Goal: Information Seeking & Learning: Learn about a topic

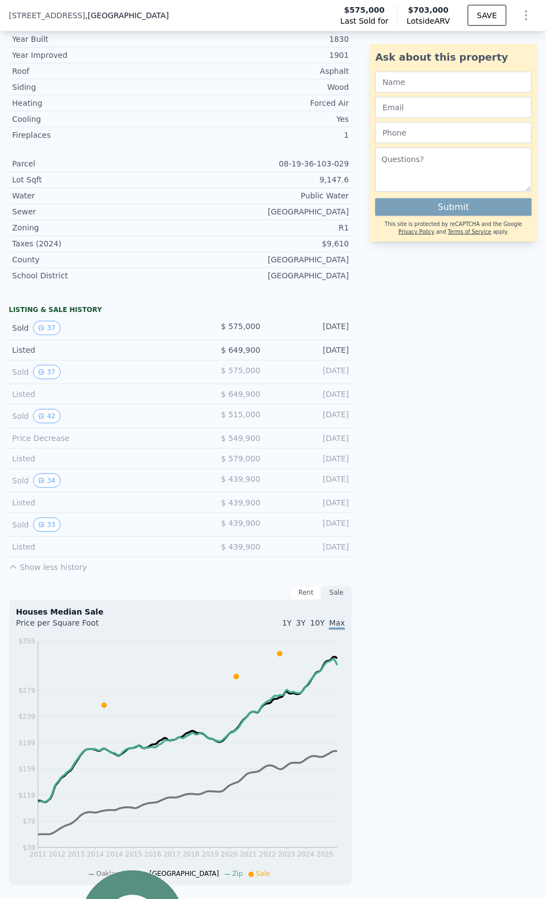
scroll to position [547, 0]
click at [44, 519] on button "33" at bounding box center [46, 526] width 27 height 14
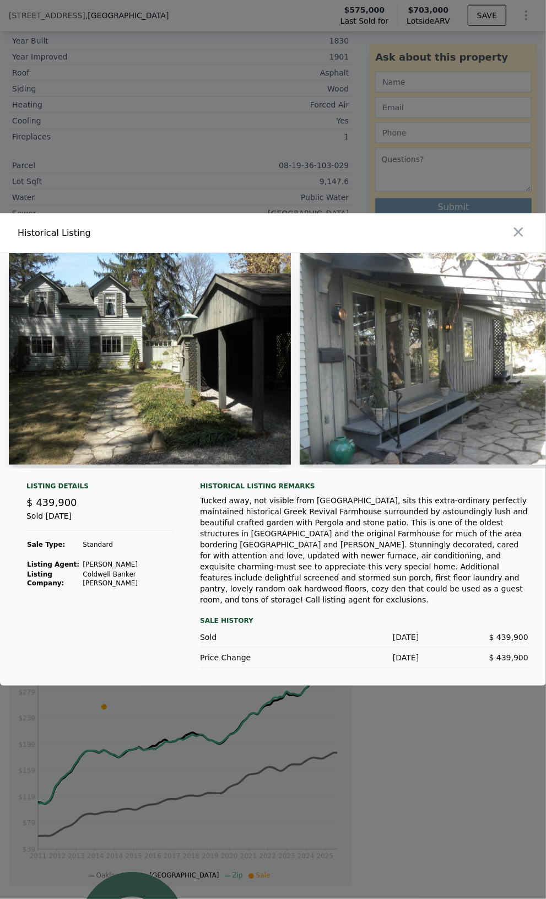
drag, startPoint x: 211, startPoint y: 484, endPoint x: 224, endPoint y: 479, distance: 14.0
click at [224, 478] on div at bounding box center [273, 365] width 546 height 224
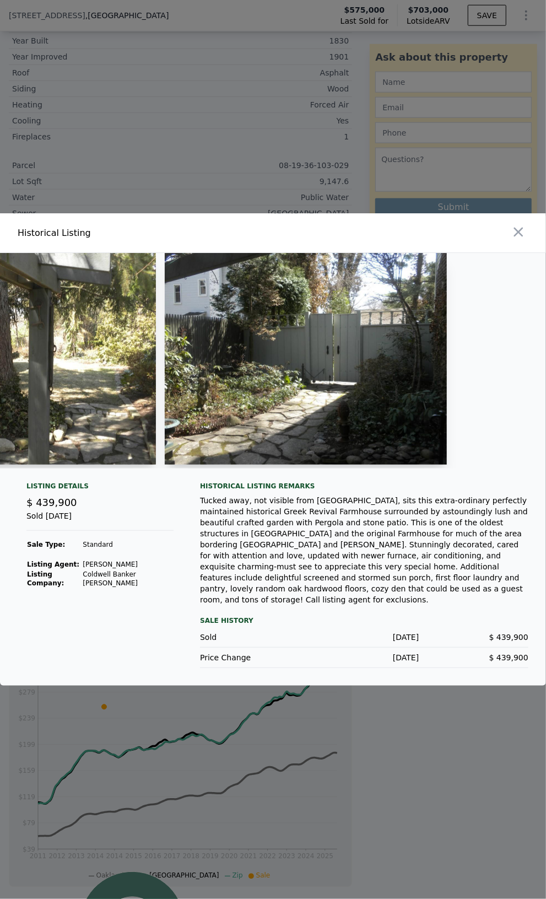
scroll to position [0, 2071]
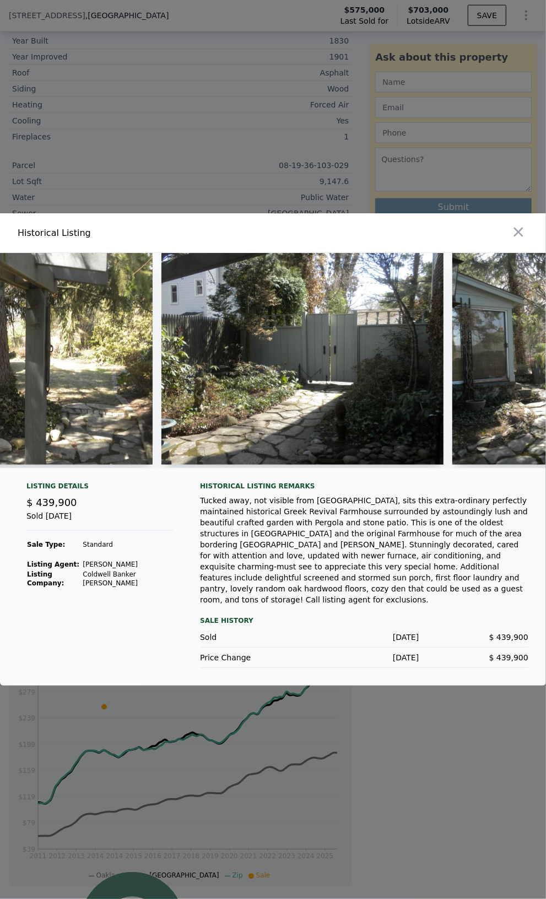
click at [189, 478] on div at bounding box center [273, 365] width 546 height 224
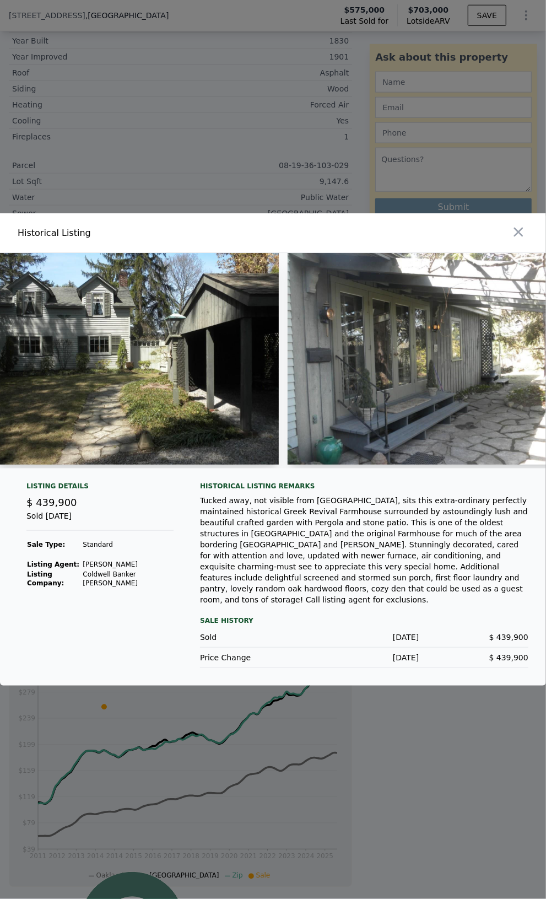
scroll to position [0, 0]
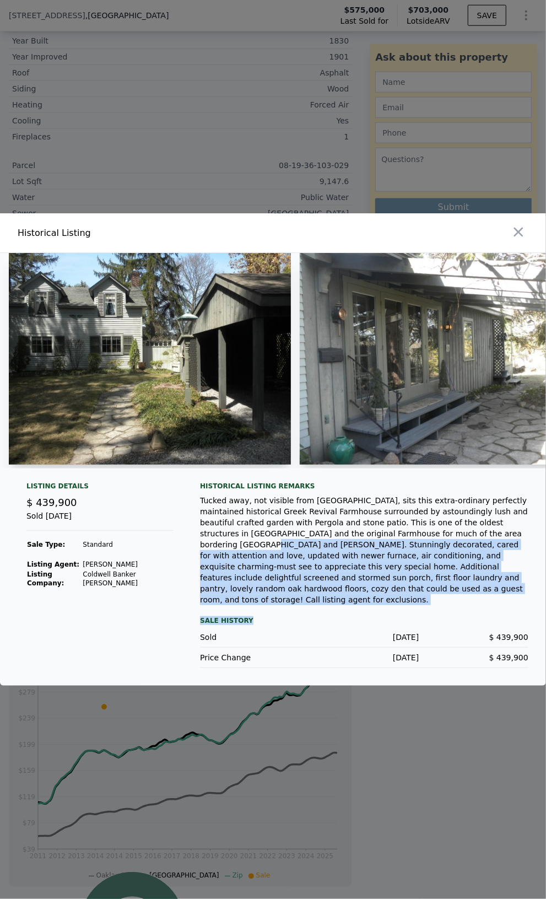
drag, startPoint x: 361, startPoint y: 556, endPoint x: 405, endPoint y: 600, distance: 62.8
click at [405, 600] on div "Historical Listing remarks Tucked away, not visible from [GEOGRAPHIC_DATA], sit…" at bounding box center [364, 575] width 329 height 186
click at [397, 593] on div "Tucked away, not visible from [GEOGRAPHIC_DATA], sits this extra-ordinary perfe…" at bounding box center [364, 550] width 329 height 110
click at [349, 552] on div "Tucked away, not visible from [GEOGRAPHIC_DATA], sits this extra-ordinary perfe…" at bounding box center [364, 550] width 329 height 110
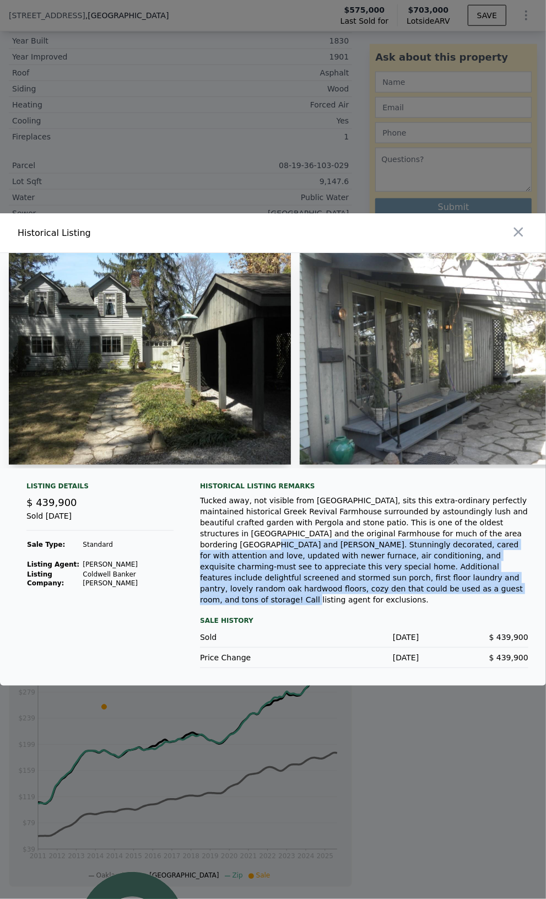
drag, startPoint x: 349, startPoint y: 549, endPoint x: 401, endPoint y: 591, distance: 67.5
click at [401, 591] on div "Tucked away, not visible from [GEOGRAPHIC_DATA], sits this extra-ordinary perfe…" at bounding box center [364, 550] width 329 height 110
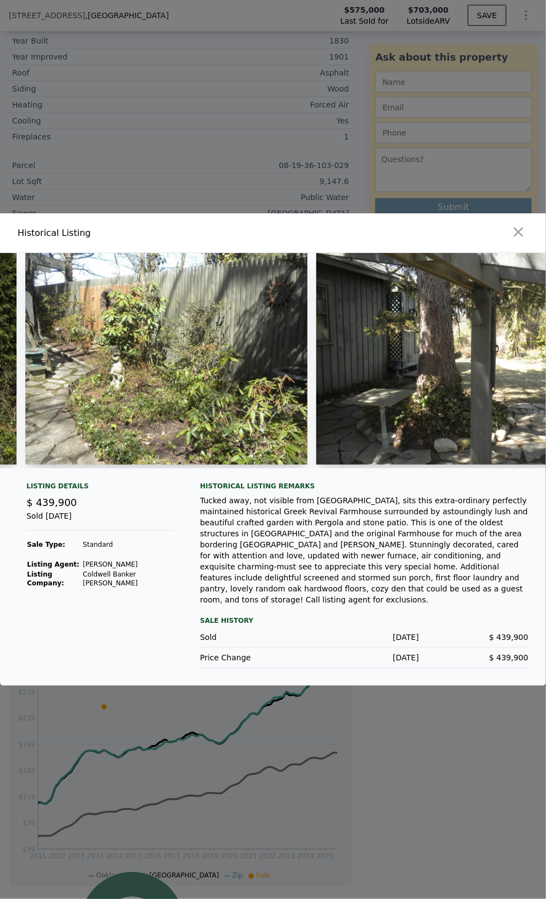
scroll to position [0, 1647]
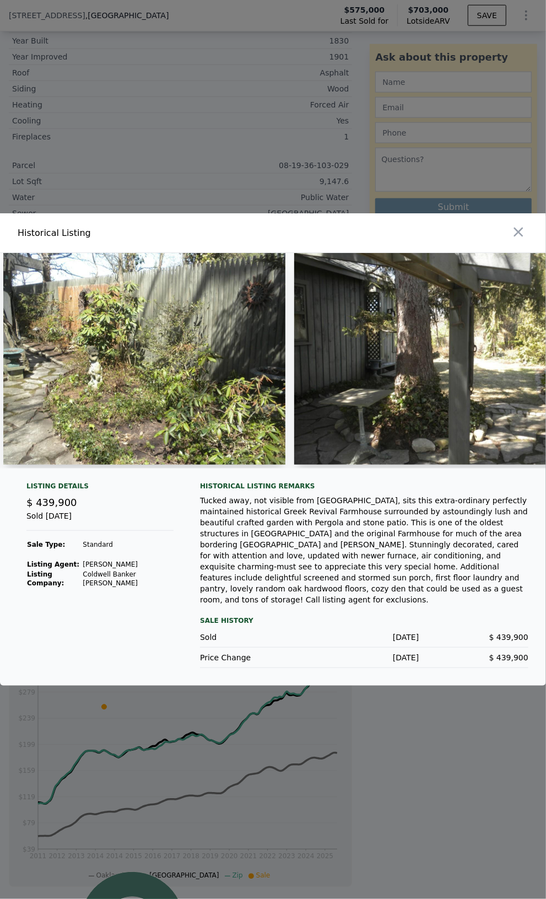
click at [538, 465] on img at bounding box center [435, 359] width 282 height 212
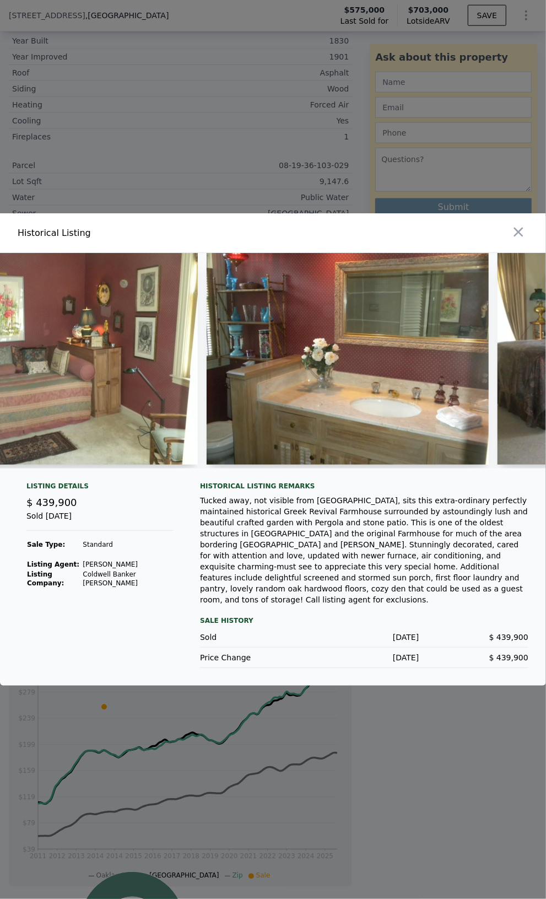
scroll to position [0, 6264]
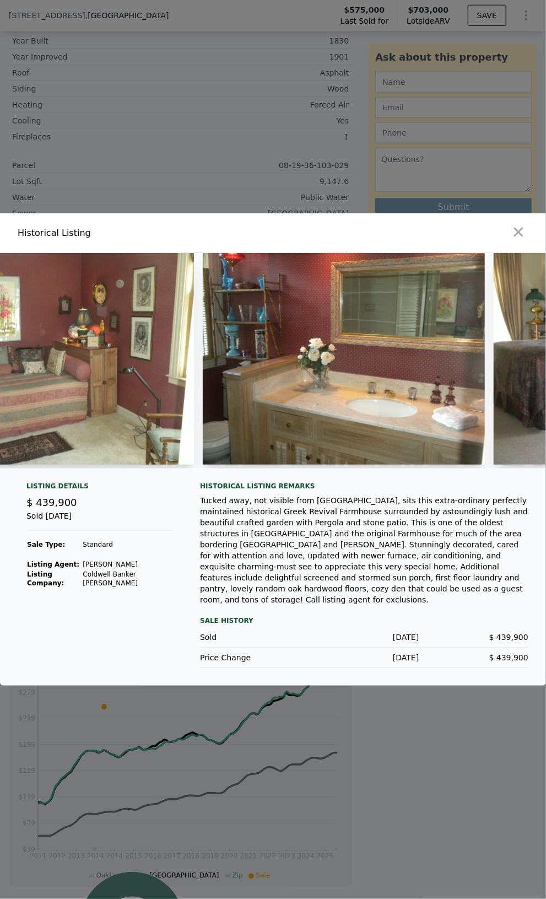
click at [443, 465] on img at bounding box center [344, 359] width 282 height 212
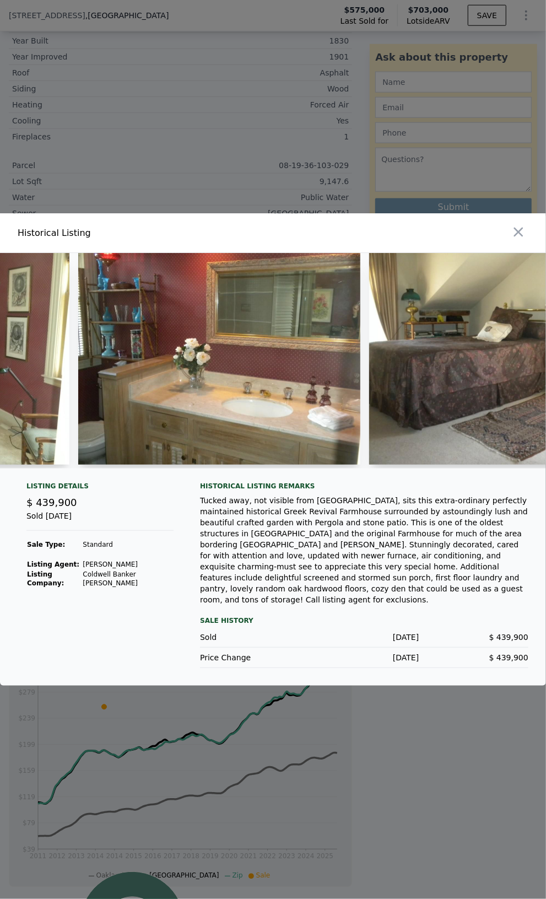
scroll to position [0, 6397]
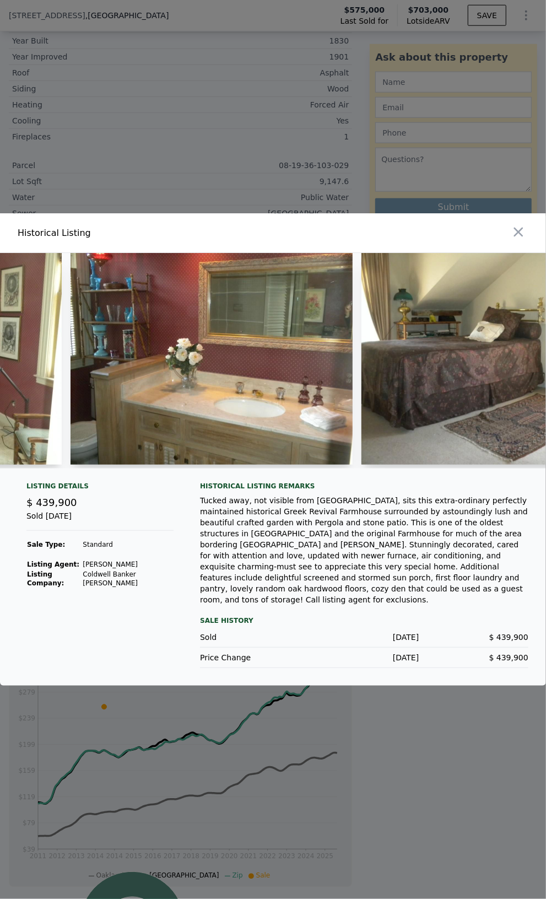
click at [539, 478] on div at bounding box center [273, 365] width 546 height 224
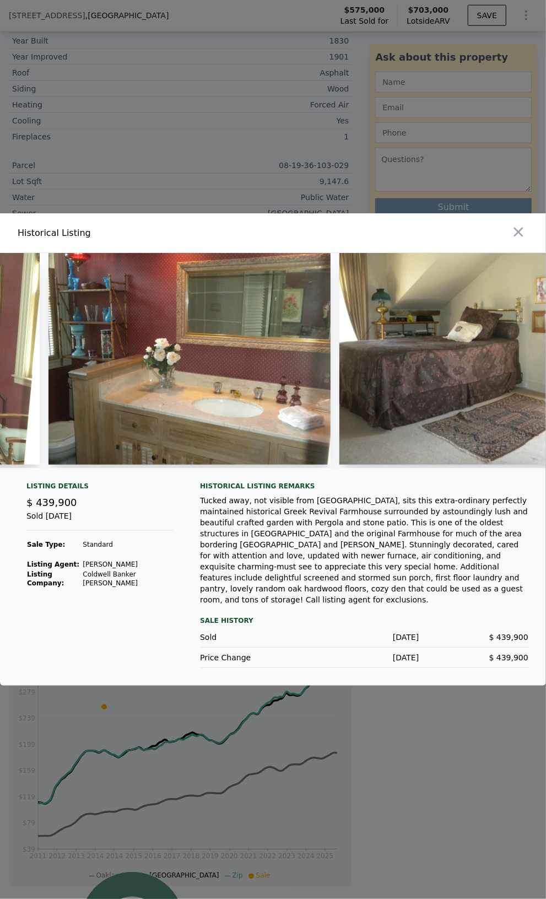
scroll to position [0, 6441]
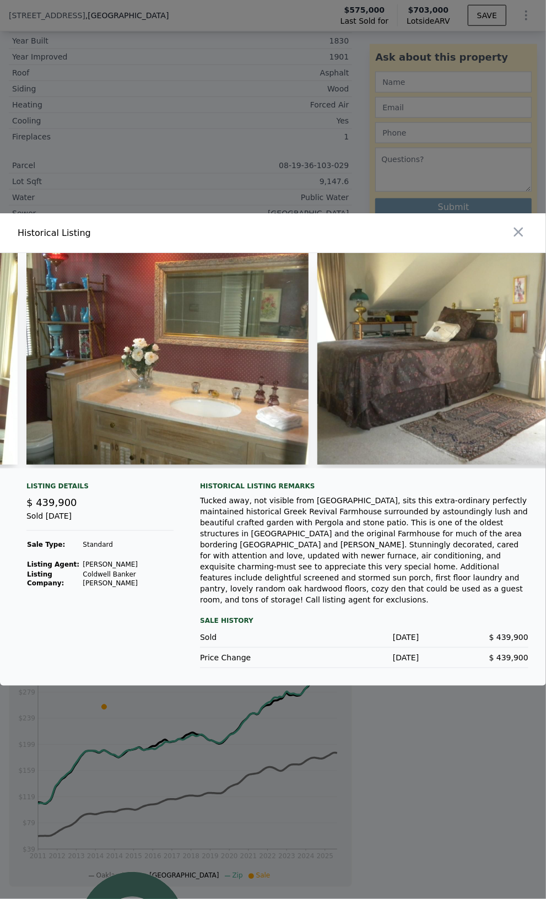
click at [539, 478] on div at bounding box center [273, 365] width 546 height 224
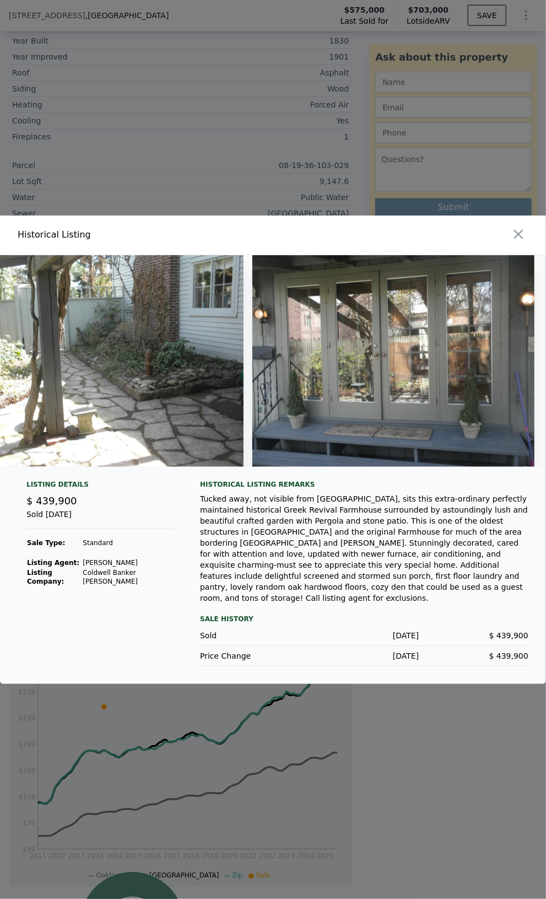
scroll to position [0, 8550]
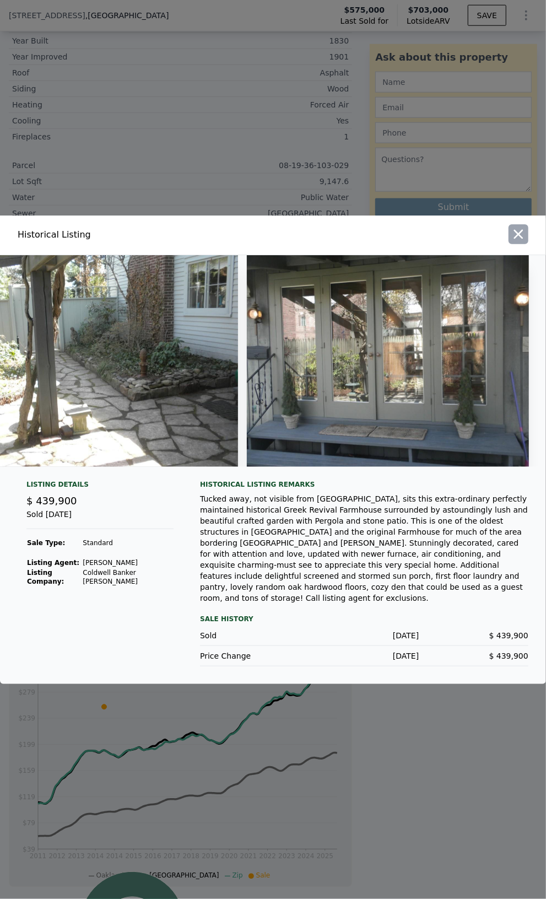
click at [525, 242] on icon "button" at bounding box center [518, 234] width 15 height 15
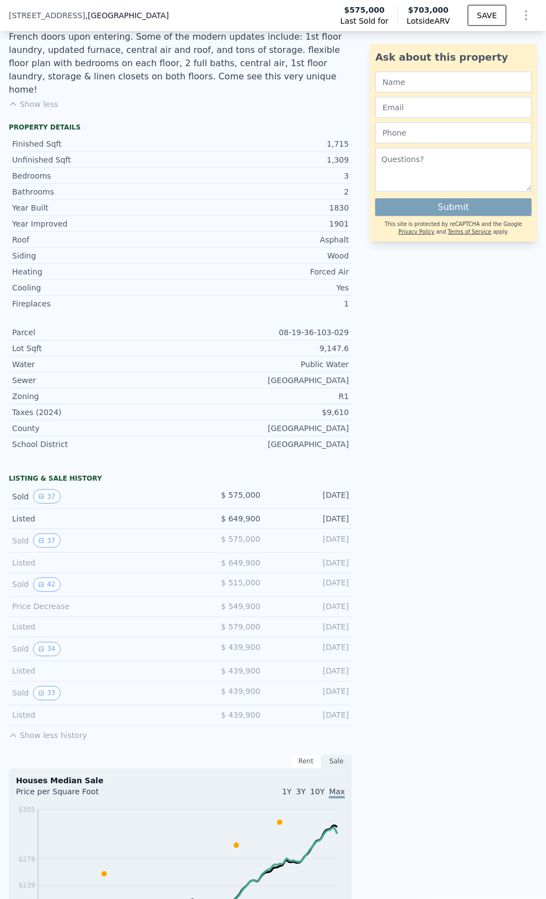
scroll to position [382, 0]
click at [37, 576] on button "42" at bounding box center [46, 583] width 27 height 14
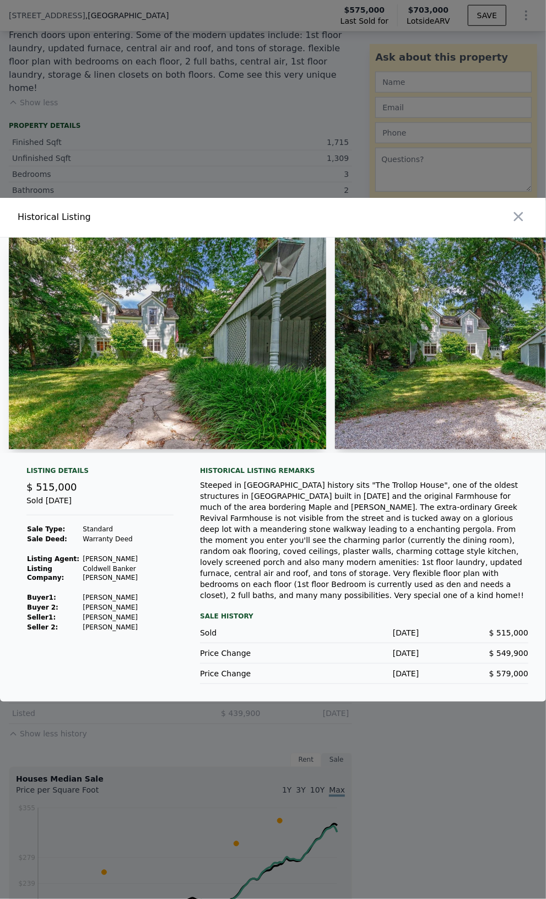
drag, startPoint x: 26, startPoint y: 471, endPoint x: 36, endPoint y: 469, distance: 10.1
click at [37, 462] on div at bounding box center [273, 350] width 546 height 224
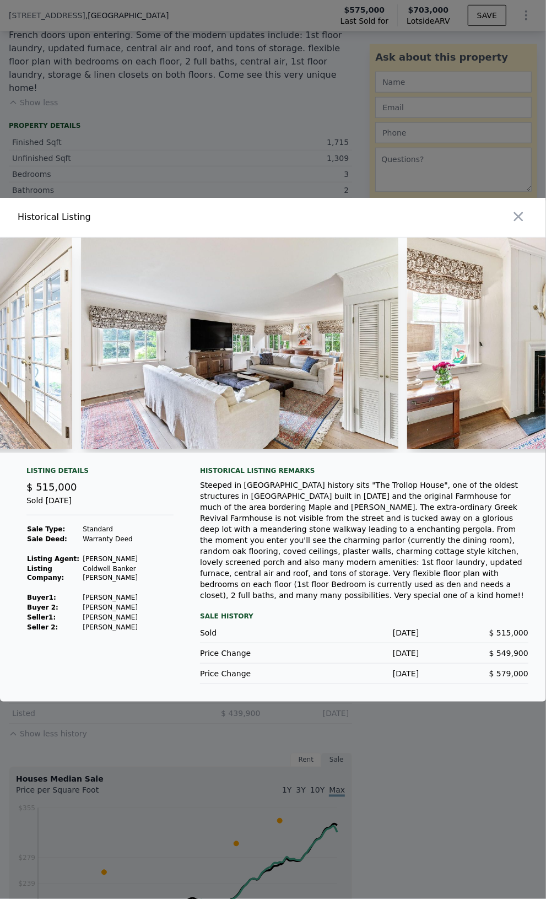
scroll to position [0, 2882]
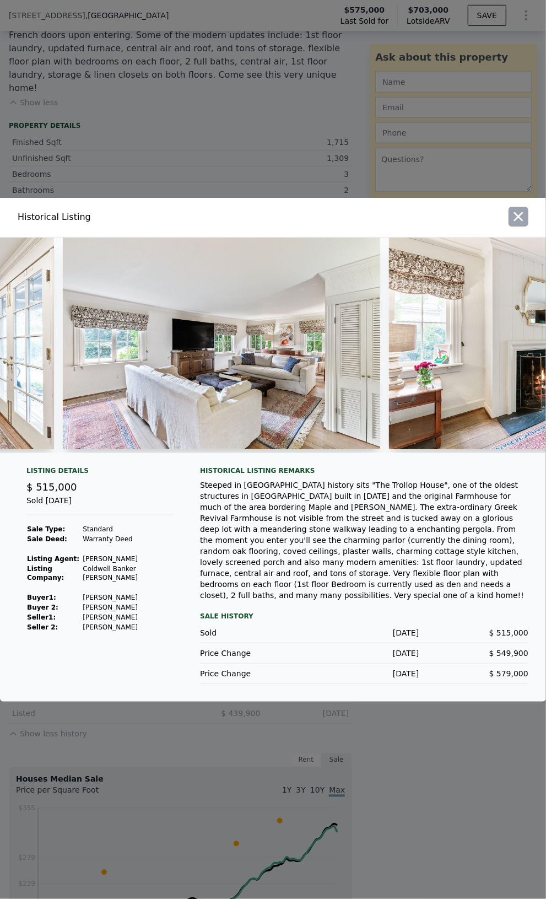
click at [524, 223] on icon "button" at bounding box center [518, 216] width 15 height 15
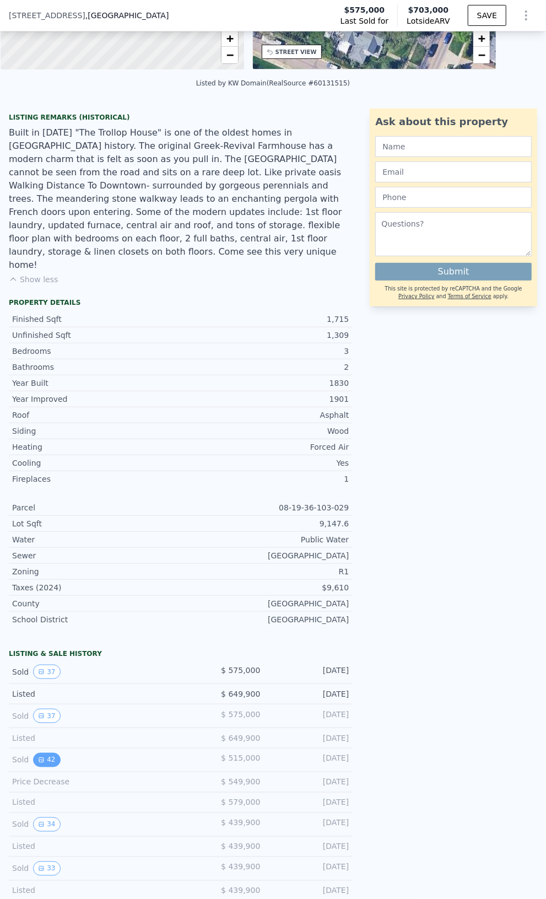
scroll to position [216, 0]
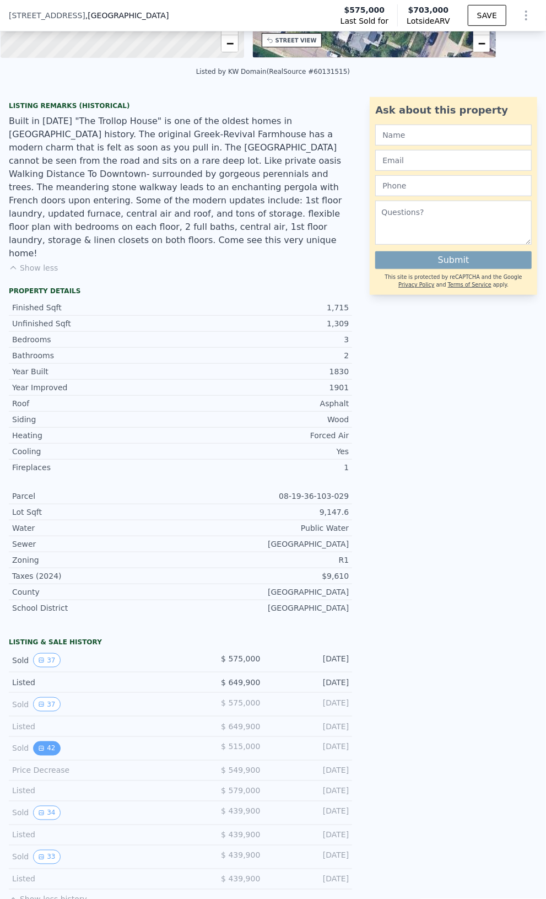
click at [46, 742] on button "42" at bounding box center [46, 749] width 27 height 14
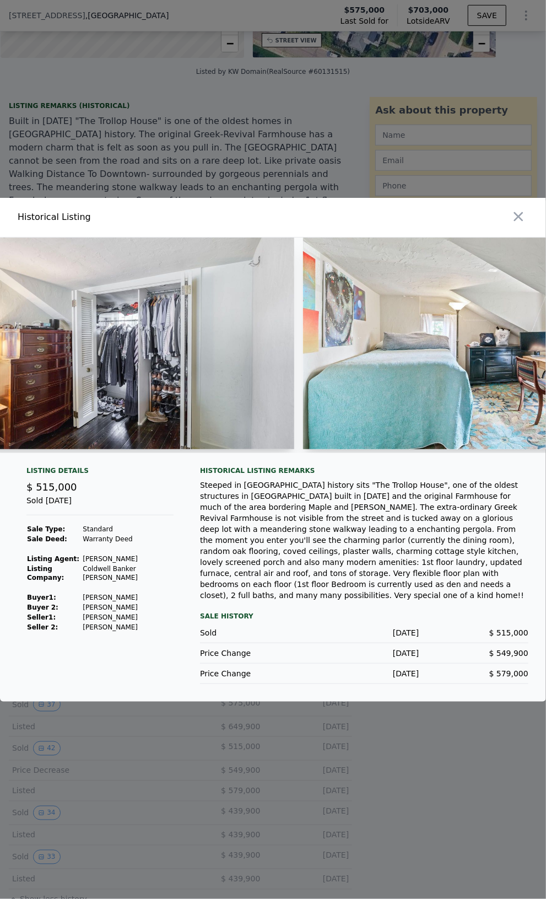
scroll to position [0, 8195]
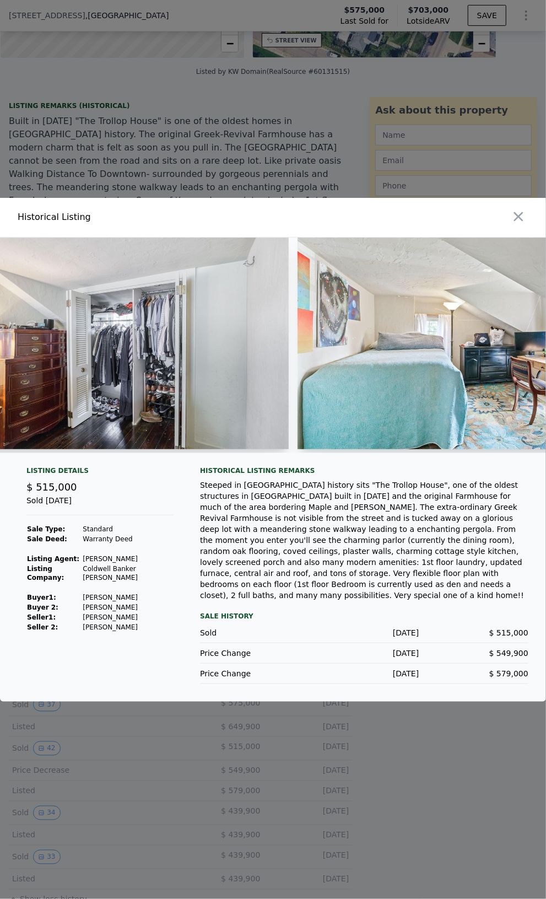
click at [516, 224] on icon "button" at bounding box center [518, 216] width 15 height 15
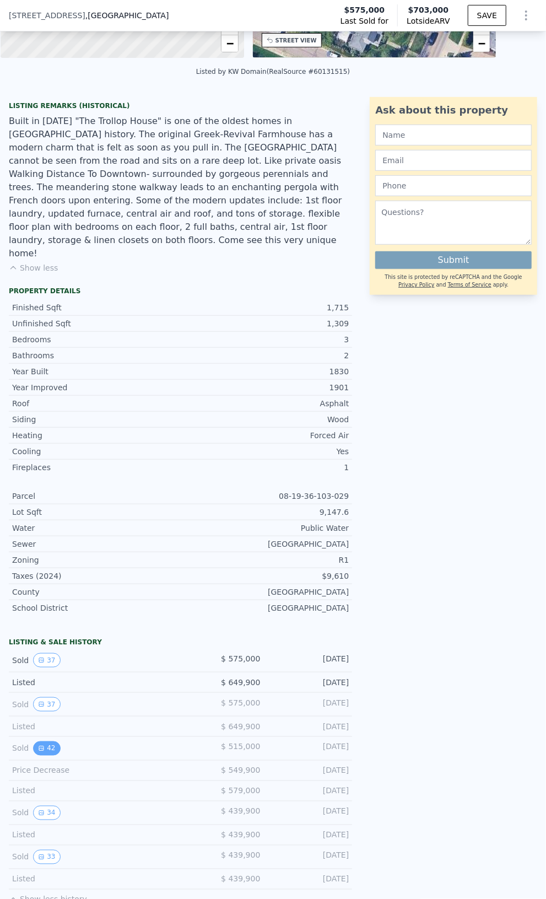
click at [50, 742] on button "42" at bounding box center [46, 749] width 27 height 14
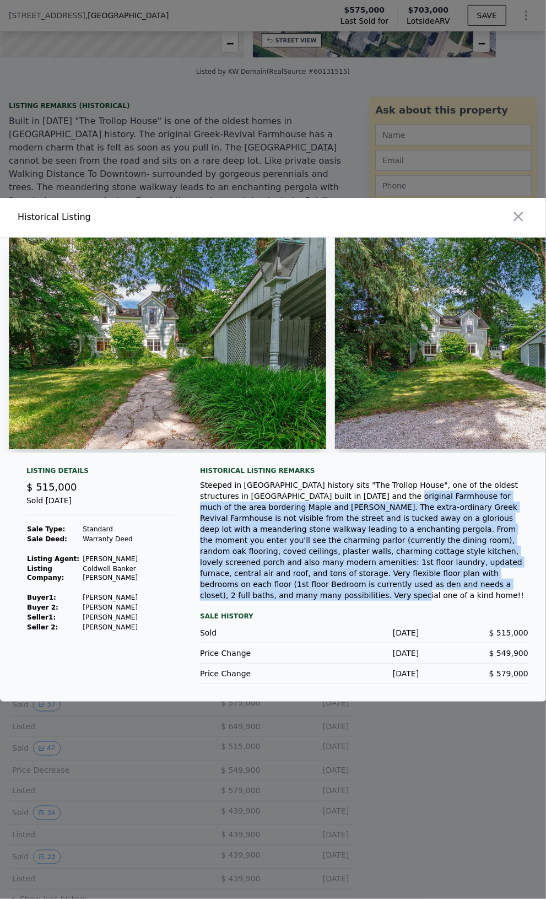
drag, startPoint x: 321, startPoint y: 514, endPoint x: 514, endPoint y: 586, distance: 206.2
click at [514, 586] on div "Steeped in [GEOGRAPHIC_DATA] history sits "The Trollop House", one of the oldes…" at bounding box center [364, 540] width 329 height 121
click at [517, 221] on icon "button" at bounding box center [518, 216] width 9 height 9
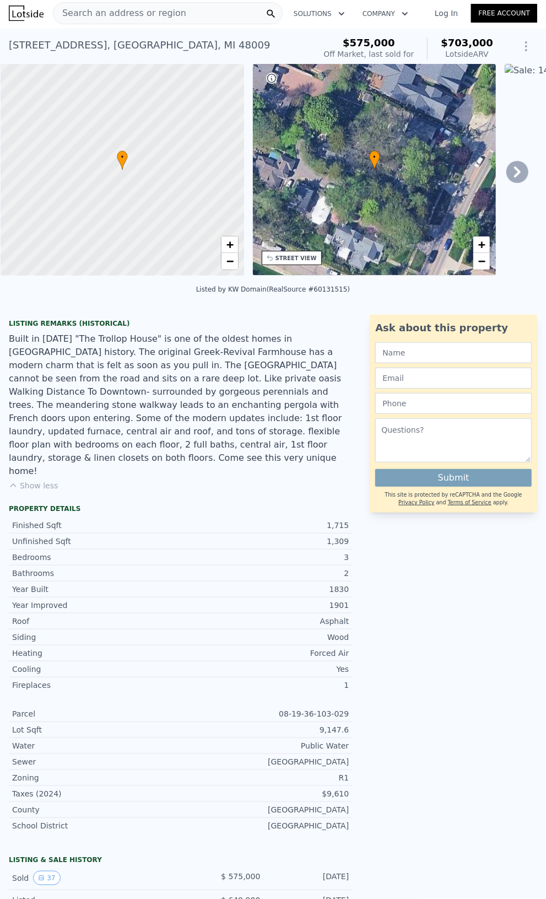
scroll to position [0, 0]
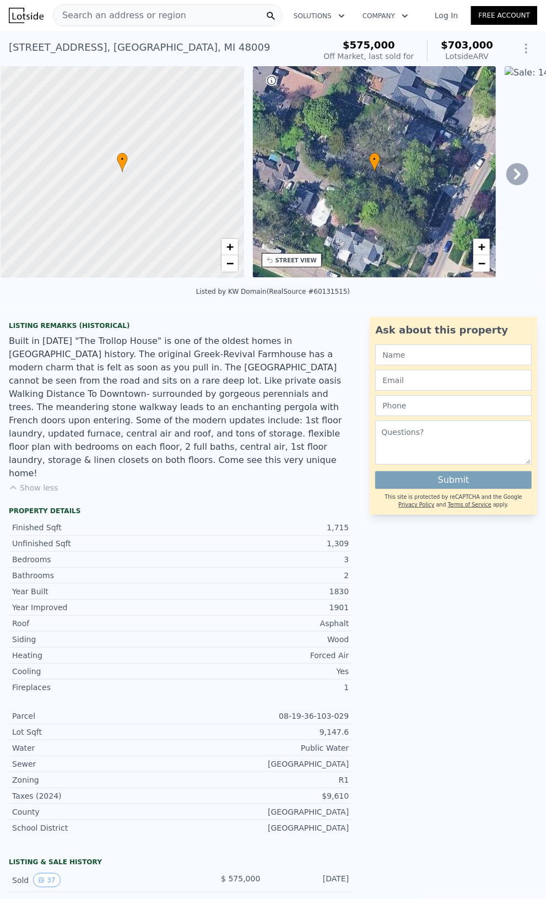
click at [131, 10] on span "Search an address or region" at bounding box center [119, 15] width 133 height 13
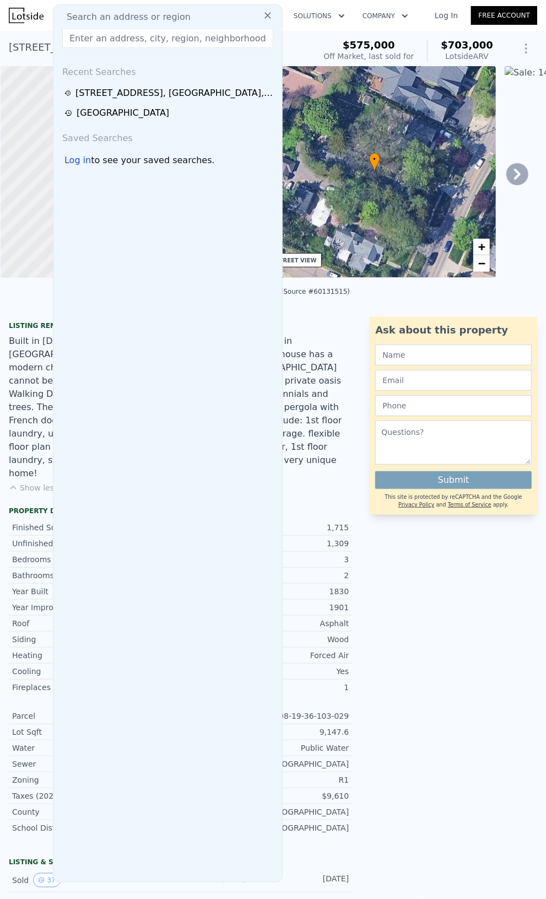
click at [166, 37] on input "text" at bounding box center [167, 38] width 211 height 20
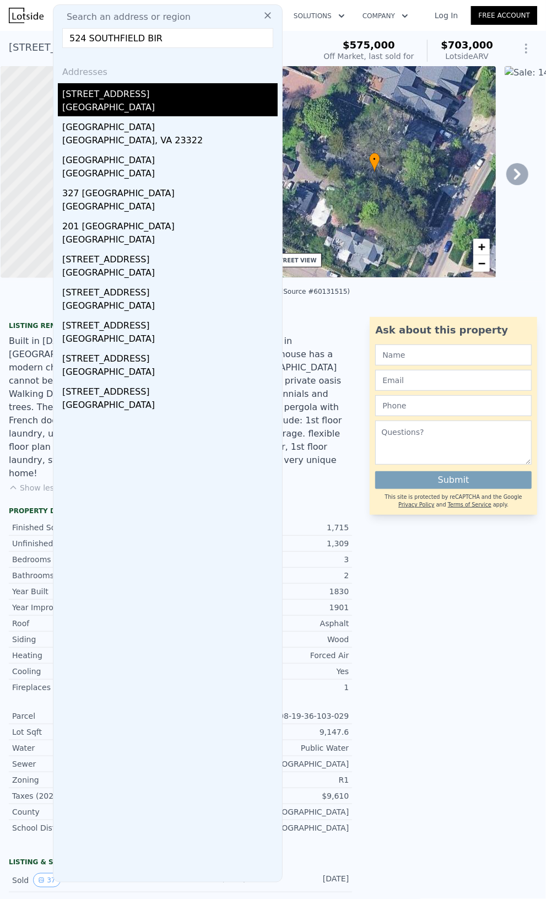
type input "524 SOUTHFIELD BIR"
click at [121, 95] on div "[STREET_ADDRESS]" at bounding box center [170, 92] width 216 height 18
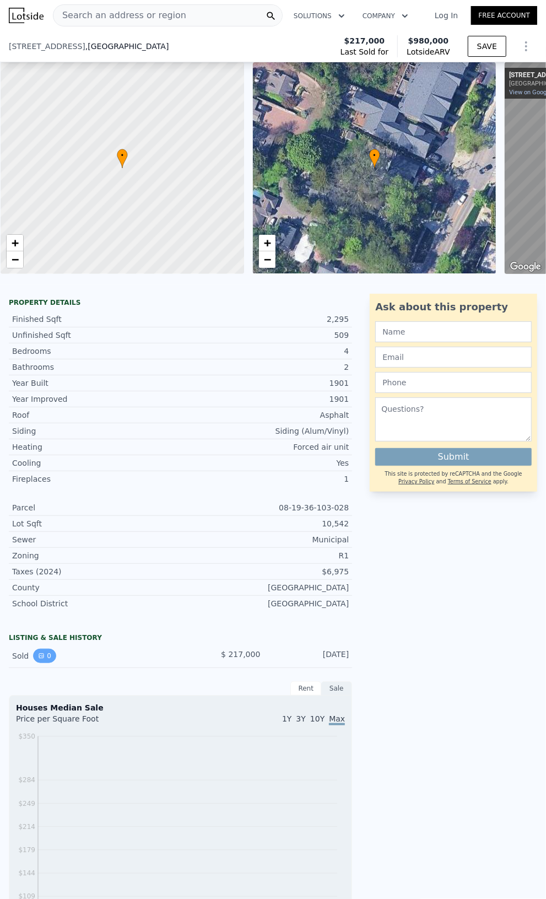
scroll to position [51, 0]
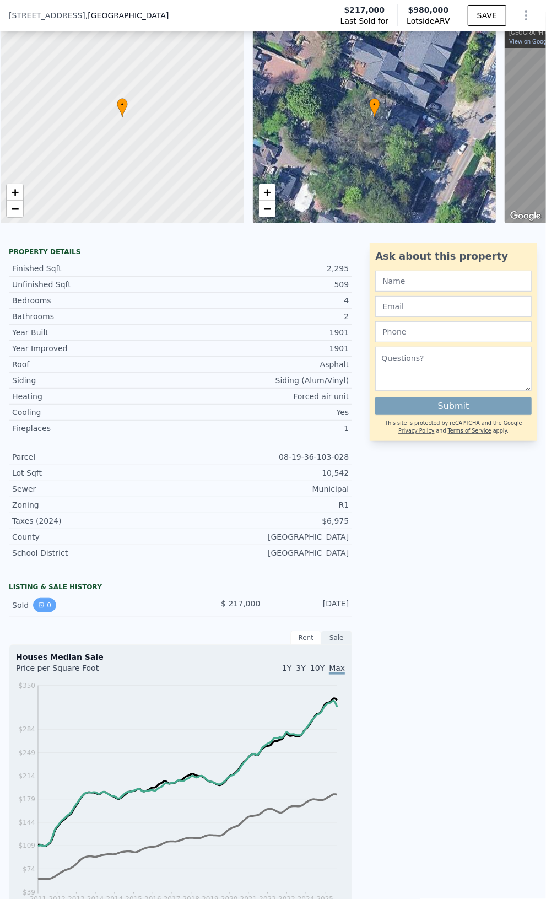
click at [45, 612] on button "0" at bounding box center [44, 605] width 23 height 14
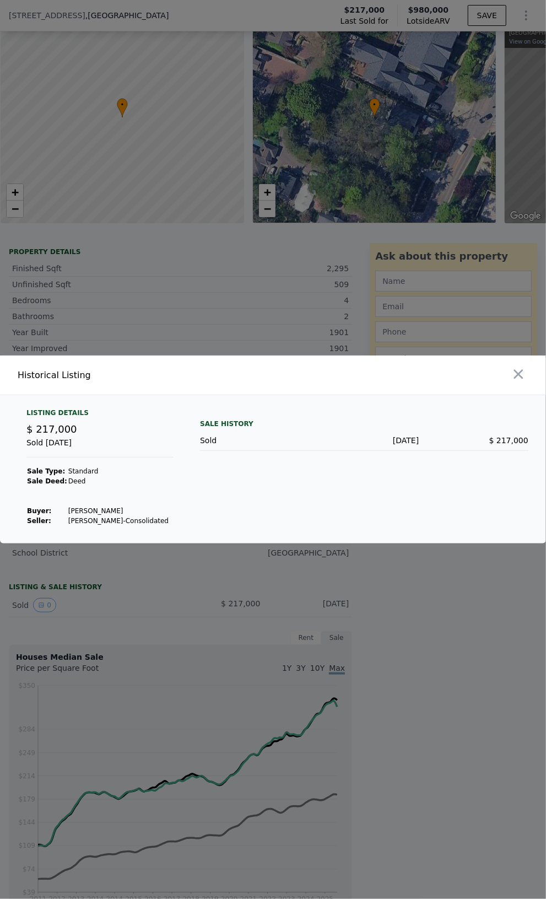
drag, startPoint x: 116, startPoint y: 510, endPoint x: 67, endPoint y: 510, distance: 49.1
click at [68, 510] on td "[PERSON_NAME]" at bounding box center [118, 511] width 101 height 10
drag, startPoint x: 119, startPoint y: 512, endPoint x: 58, endPoint y: 512, distance: 61.2
click at [58, 512] on tr "Buyer : [PERSON_NAME]" at bounding box center [97, 511] width 143 height 10
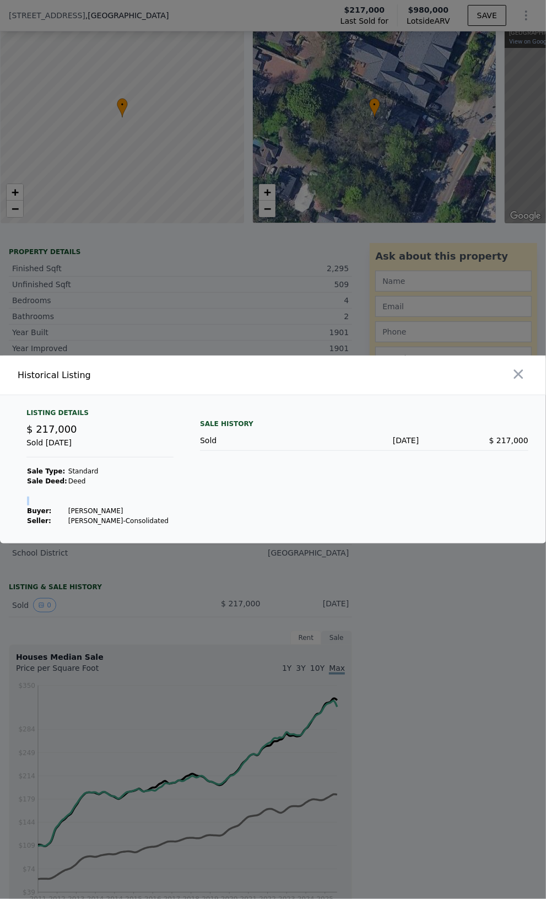
drag, startPoint x: 79, startPoint y: 512, endPoint x: 117, endPoint y: 502, distance: 39.9
click at [132, 496] on tbody "Sale Type: Standard Sale Deed: [PERSON_NAME] : [PERSON_NAME] : [PERSON_NAME]-Co…" at bounding box center [97, 497] width 143 height 60
drag, startPoint x: 104, startPoint y: 512, endPoint x: 57, endPoint y: 514, distance: 46.9
click at [57, 514] on tr "Buyer : [PERSON_NAME]" at bounding box center [97, 511] width 143 height 10
copy tr "[PERSON_NAME]"
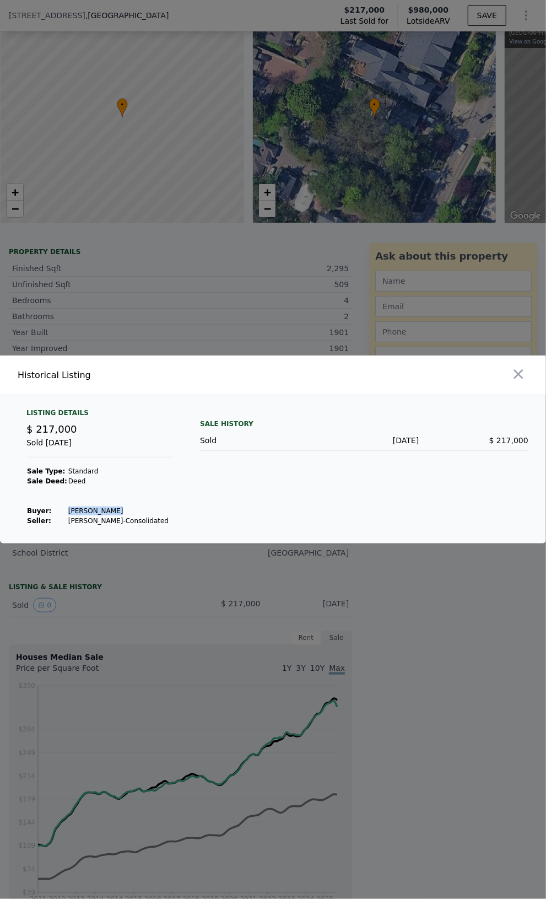
click at [514, 373] on icon "button" at bounding box center [518, 374] width 15 height 15
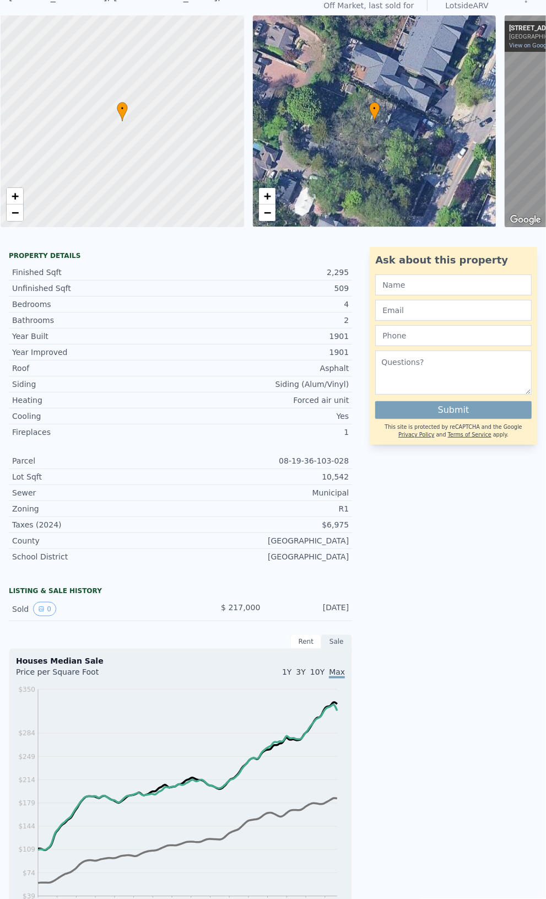
scroll to position [4, 0]
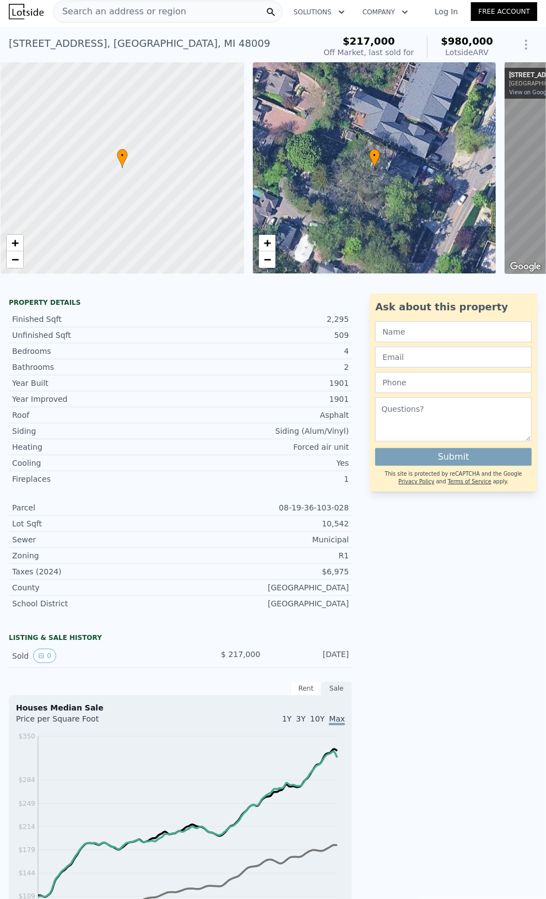
click at [132, 12] on span "Search an address or region" at bounding box center [119, 11] width 133 height 13
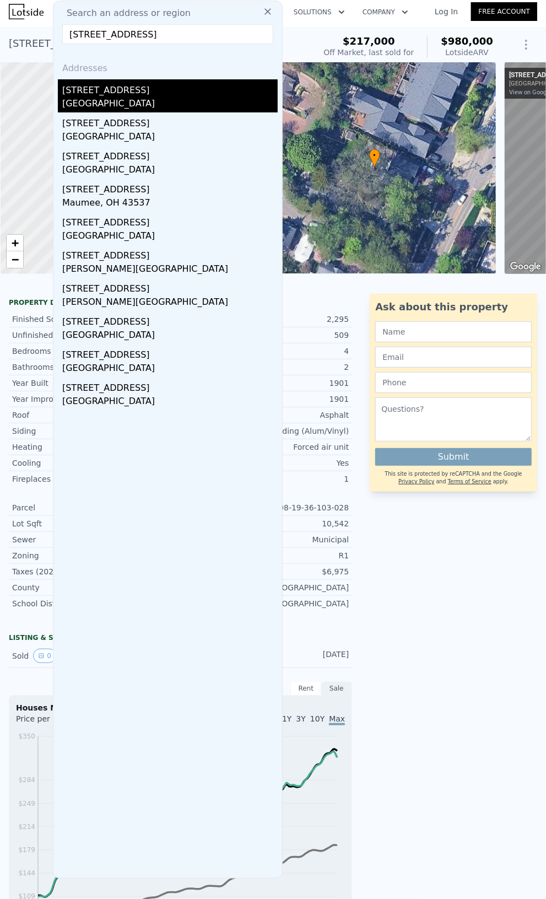
type input "[STREET_ADDRESS]"
click at [137, 85] on div "[STREET_ADDRESS]" at bounding box center [170, 88] width 216 height 18
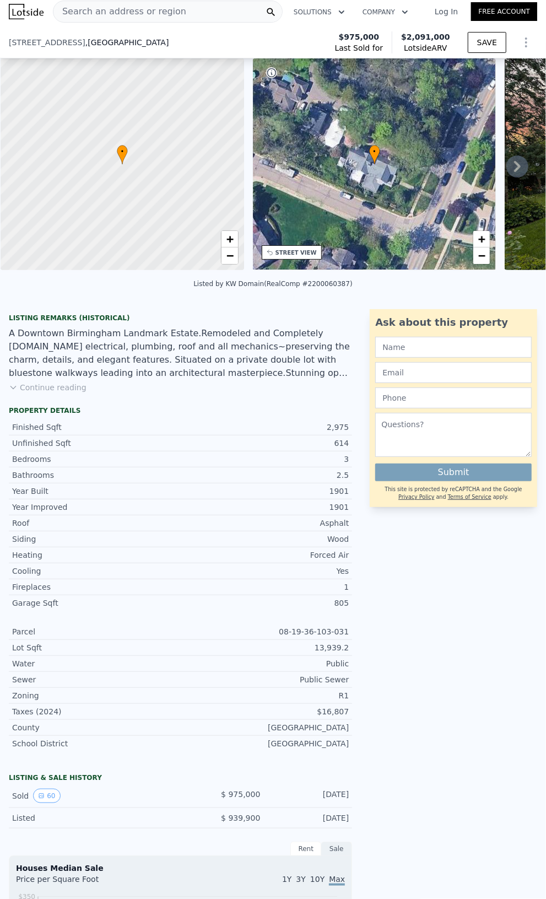
scroll to position [165, 0]
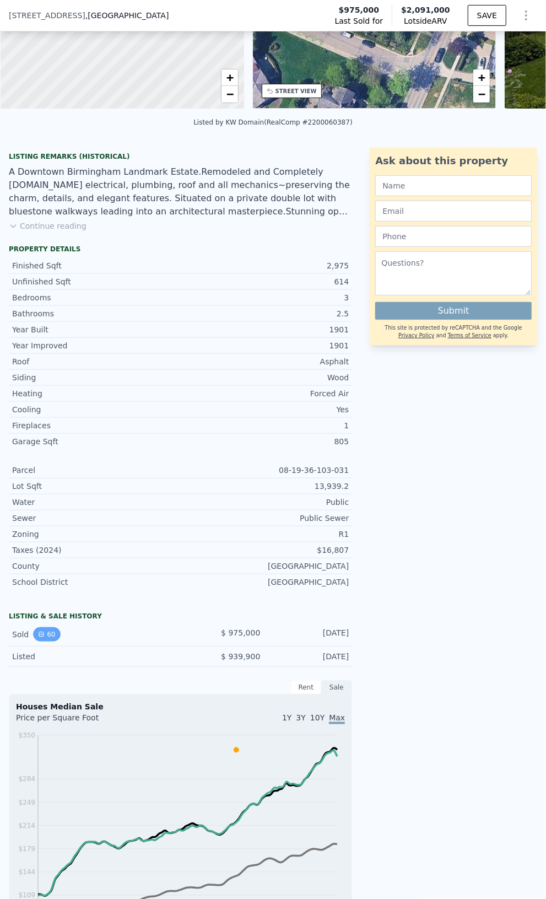
click at [51, 642] on button "60" at bounding box center [46, 635] width 27 height 14
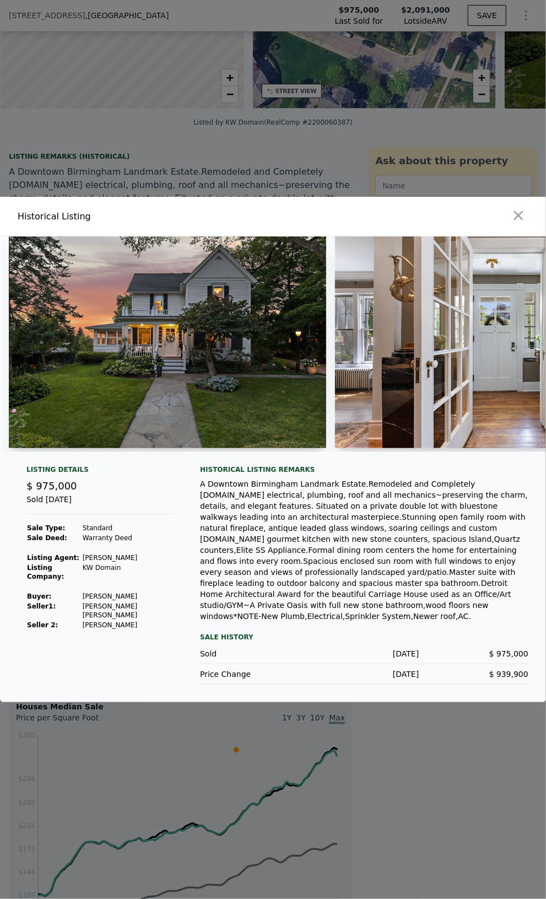
click at [223, 353] on img at bounding box center [168, 343] width 318 height 212
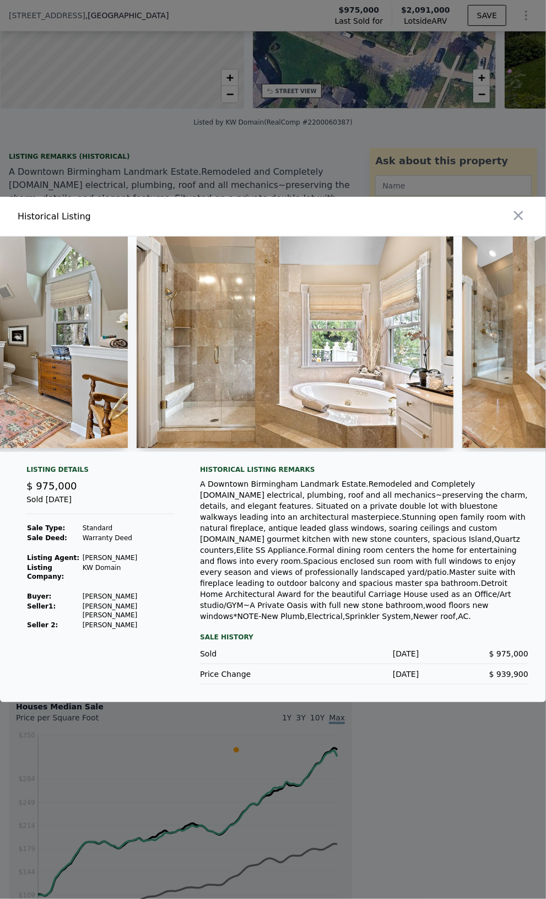
scroll to position [0, 9676]
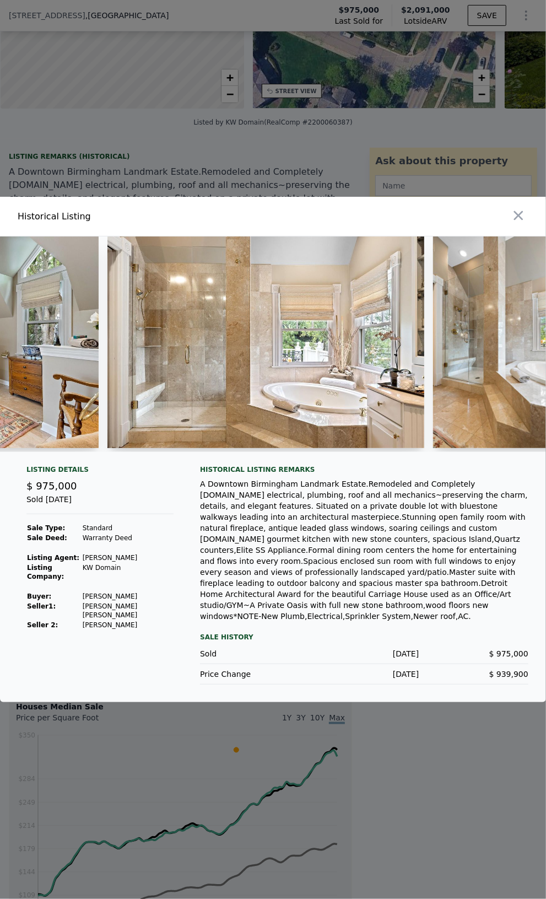
click at [367, 452] on div at bounding box center [267, 345] width 318 height 216
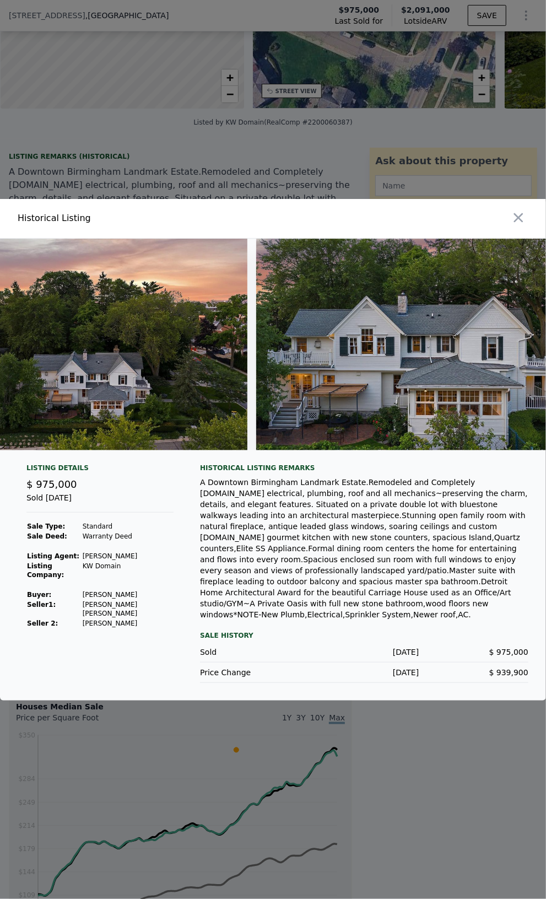
scroll to position [0, 17675]
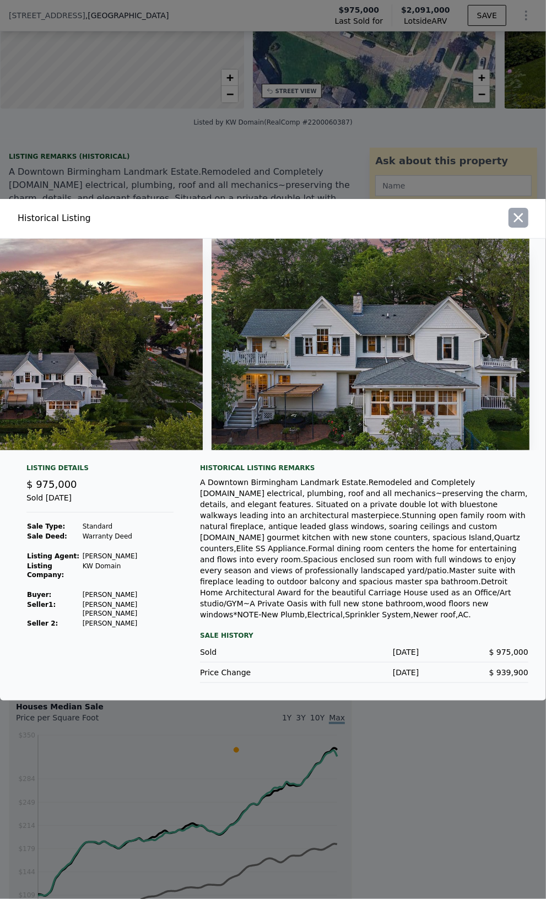
click at [524, 226] on icon "button" at bounding box center [518, 217] width 15 height 15
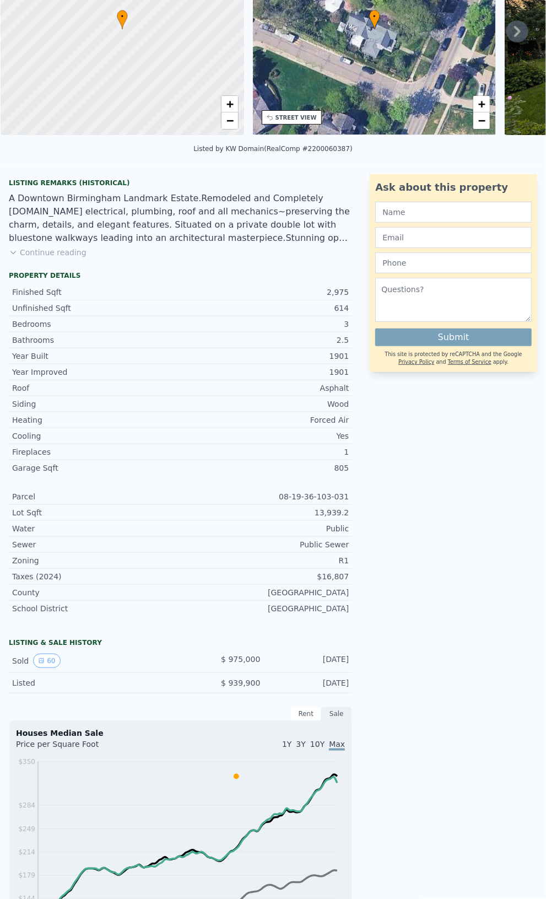
scroll to position [4, 0]
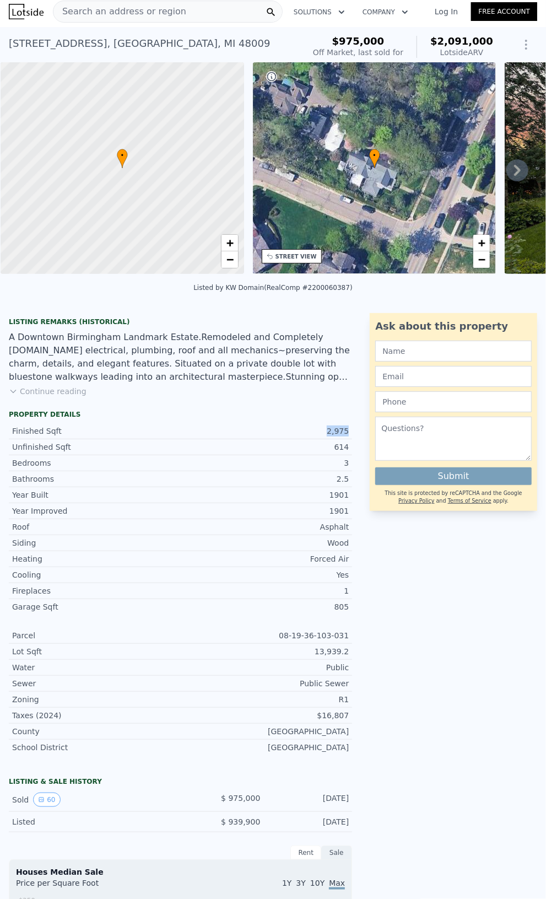
drag, startPoint x: 344, startPoint y: 438, endPoint x: 326, endPoint y: 440, distance: 17.7
click at [326, 440] on div "Finished Sqft 2,975" at bounding box center [181, 432] width 344 height 16
click at [326, 437] on div "2,975" at bounding box center [265, 431] width 169 height 11
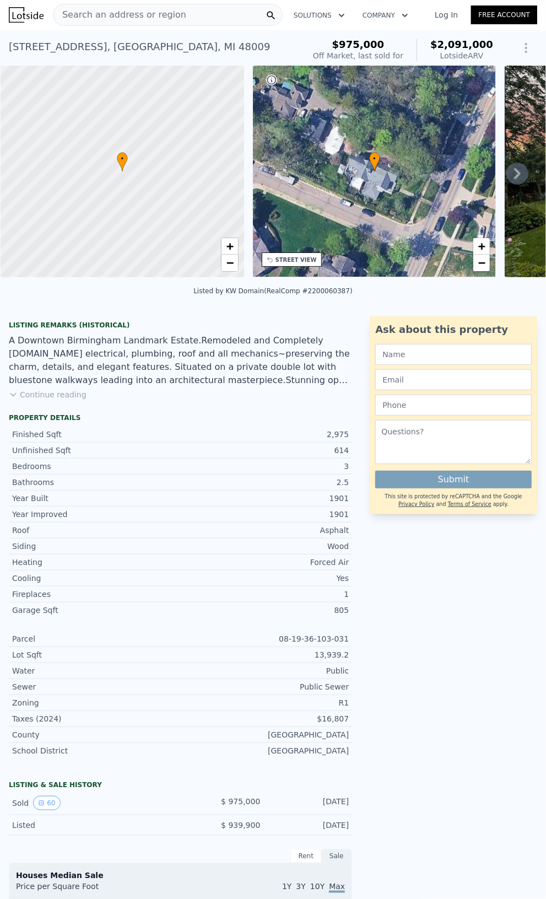
scroll to position [0, 0]
click at [508, 185] on icon at bounding box center [518, 174] width 22 height 22
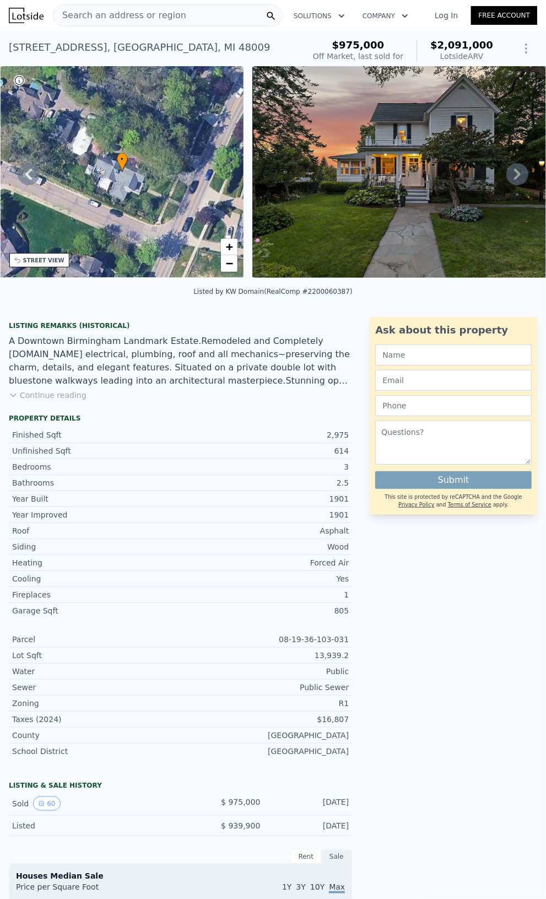
click at [79, 13] on span "Search an address or region" at bounding box center [119, 15] width 133 height 13
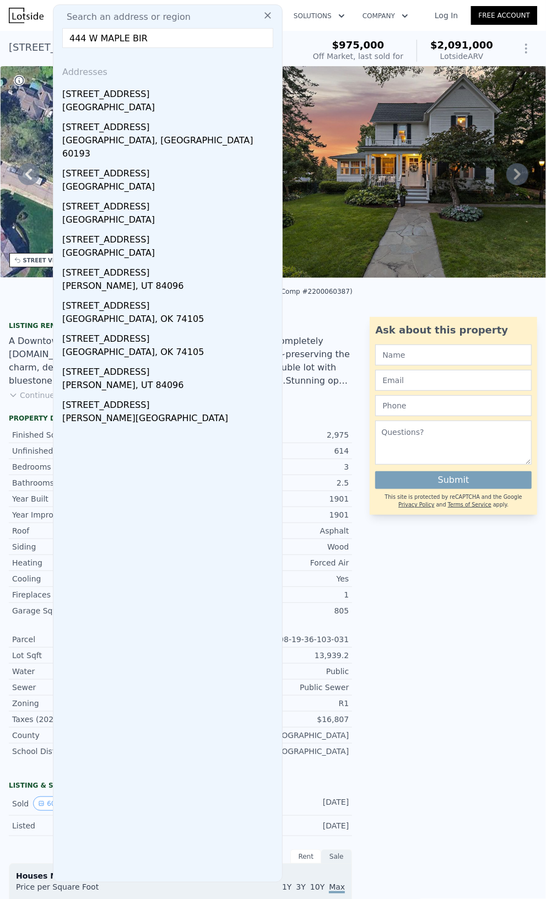
click at [77, 36] on input "444 W MAPLE BIR" at bounding box center [167, 38] width 211 height 20
drag, startPoint x: 84, startPoint y: 39, endPoint x: 73, endPoint y: 42, distance: 11.4
click at [73, 42] on input "444 W MAPLE BIR" at bounding box center [167, 38] width 211 height 20
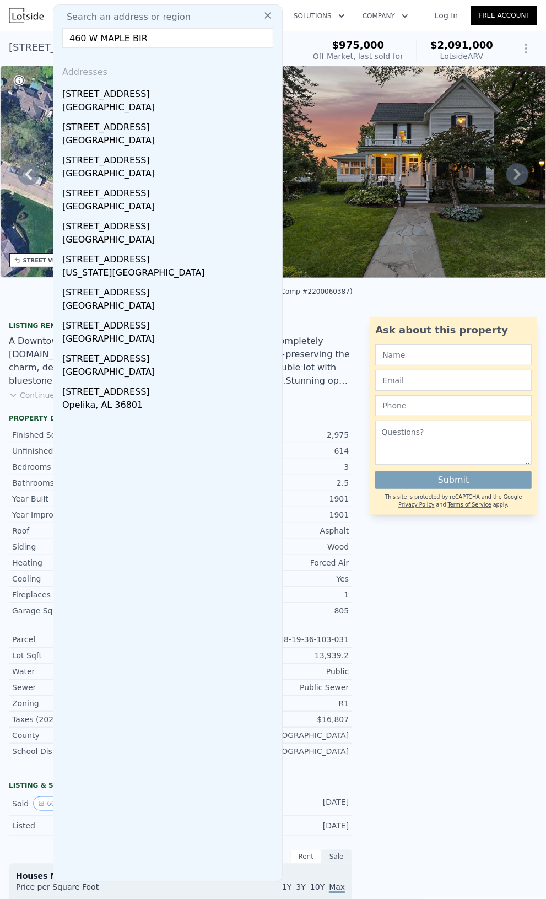
click at [162, 40] on input "460 W MAPLE BIR" at bounding box center [167, 38] width 211 height 20
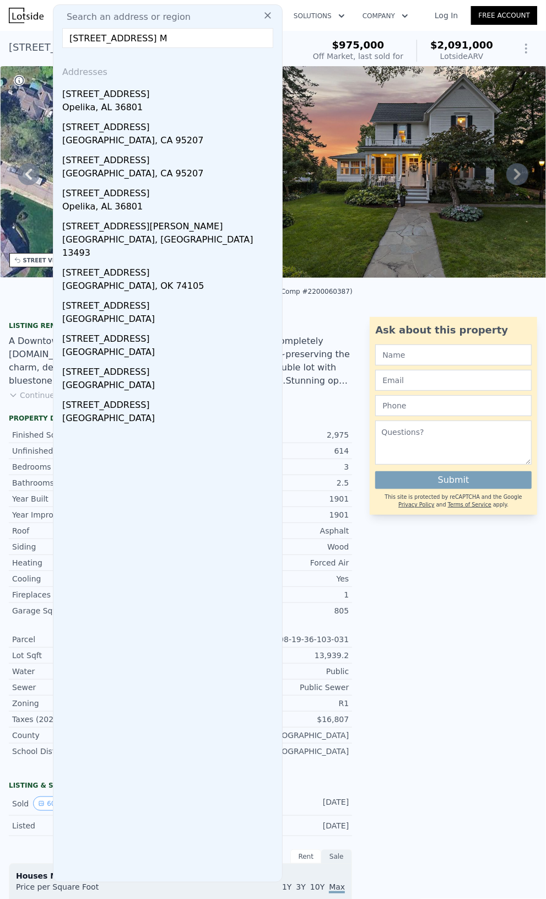
type input "[STREET_ADDRESS]"
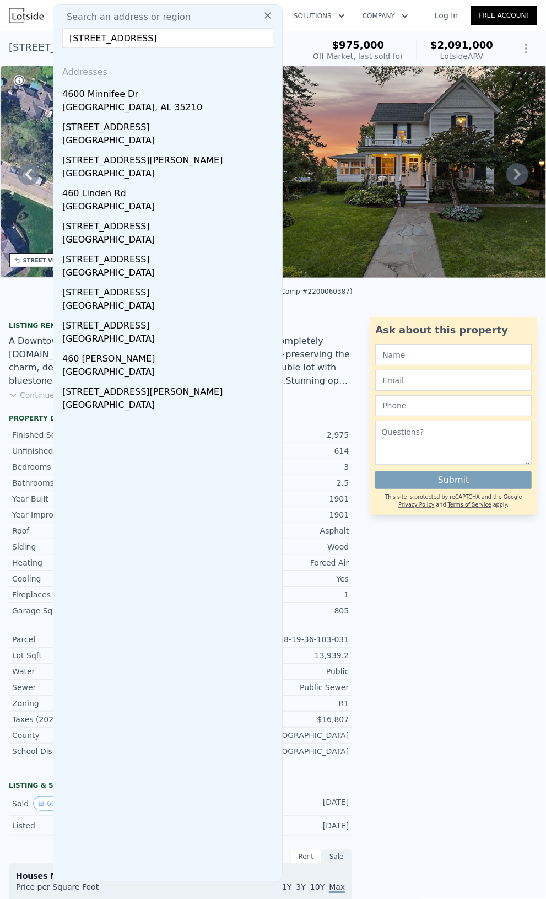
click at [227, 37] on input "[STREET_ADDRESS]" at bounding box center [167, 38] width 211 height 20
drag, startPoint x: 227, startPoint y: 37, endPoint x: 0, endPoint y: 14, distance: 227.8
click at [0, 14] on div "Search an address or region Search an address or region [GEOGRAPHIC_DATA] Addre…" at bounding box center [273, 15] width 546 height 26
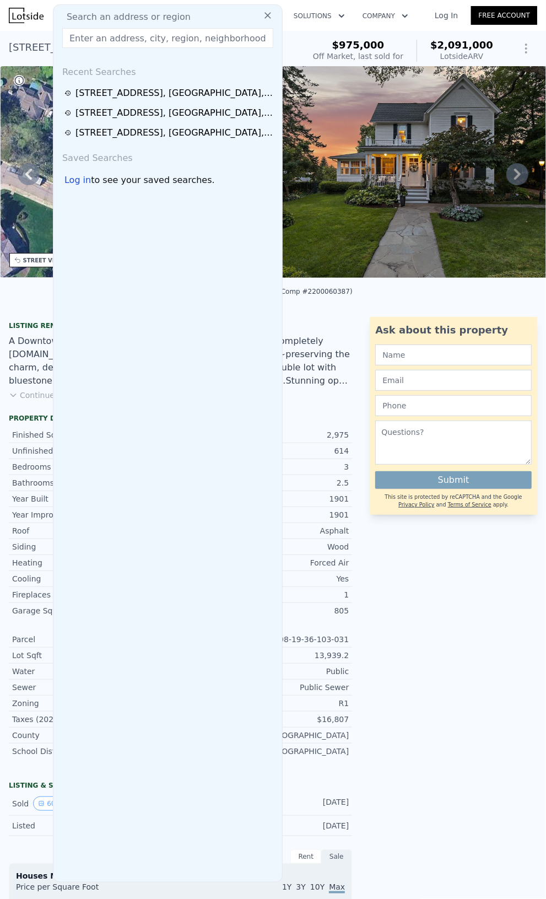
click at [103, 40] on input "text" at bounding box center [167, 38] width 211 height 20
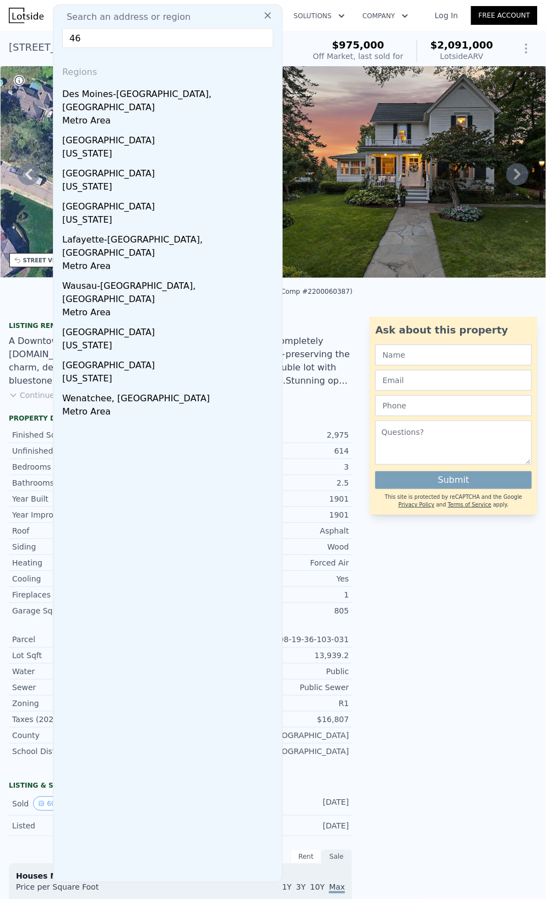
type input "4"
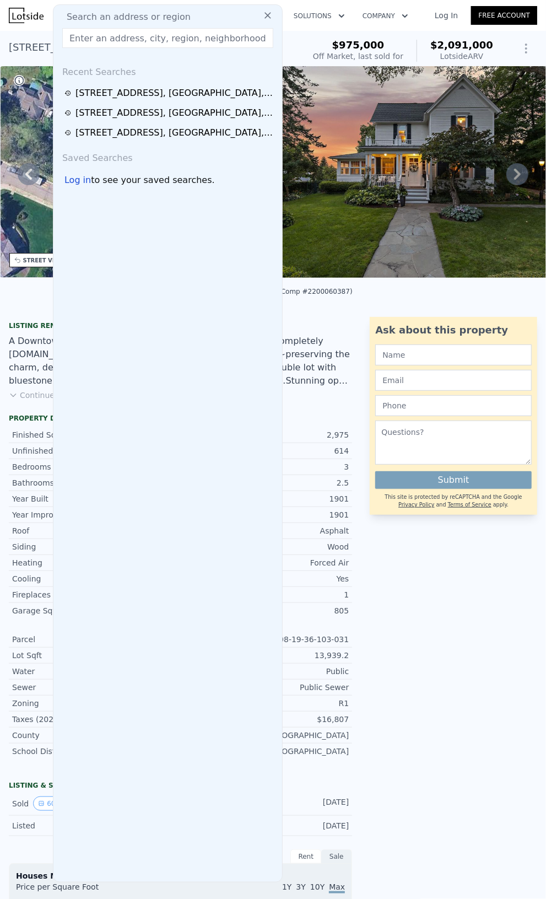
click at [161, 43] on input "text" at bounding box center [167, 38] width 211 height 20
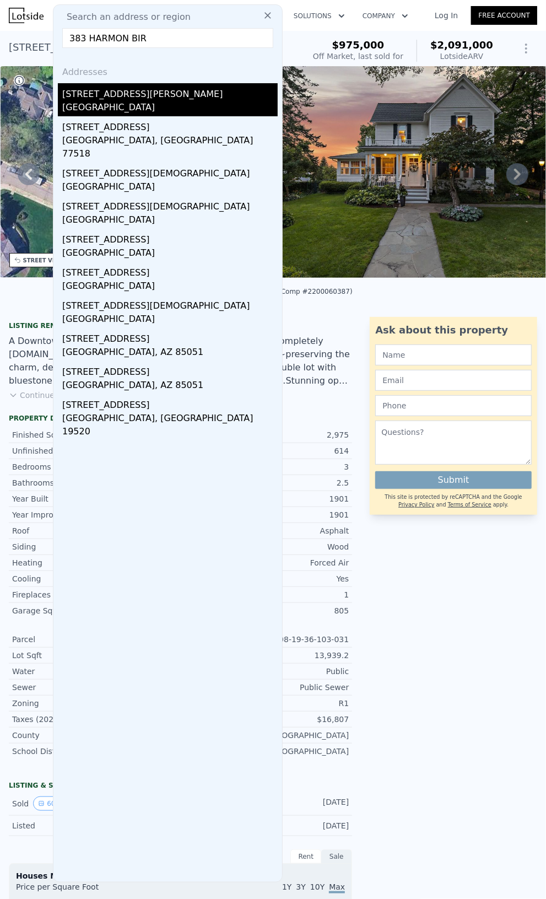
type input "383 HARMON BIR"
click at [133, 111] on div "[GEOGRAPHIC_DATA]" at bounding box center [170, 108] width 216 height 15
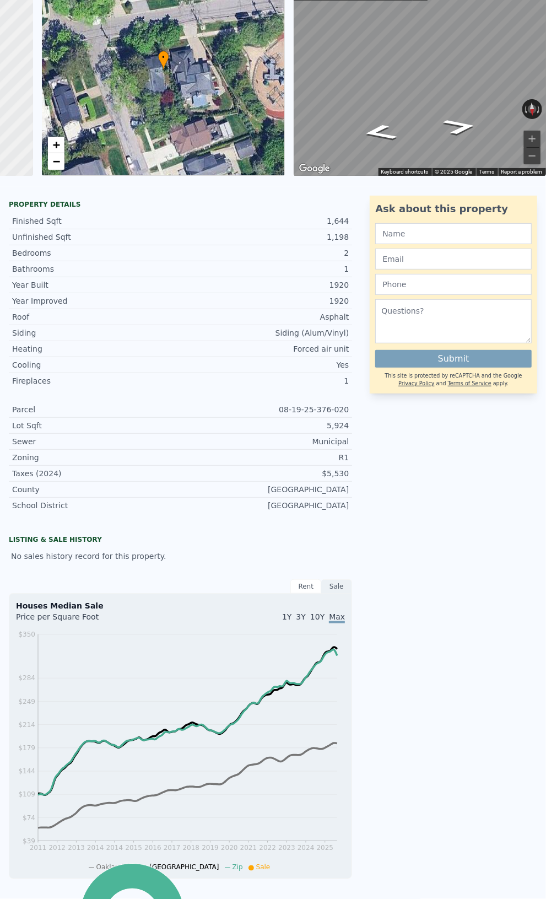
scroll to position [4, 0]
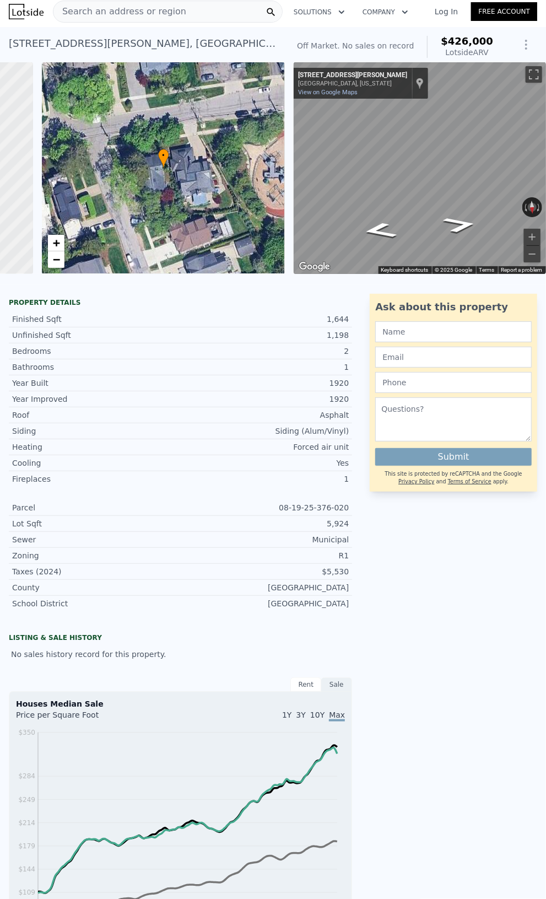
click at [197, 10] on div "Search an address or region" at bounding box center [168, 12] width 230 height 22
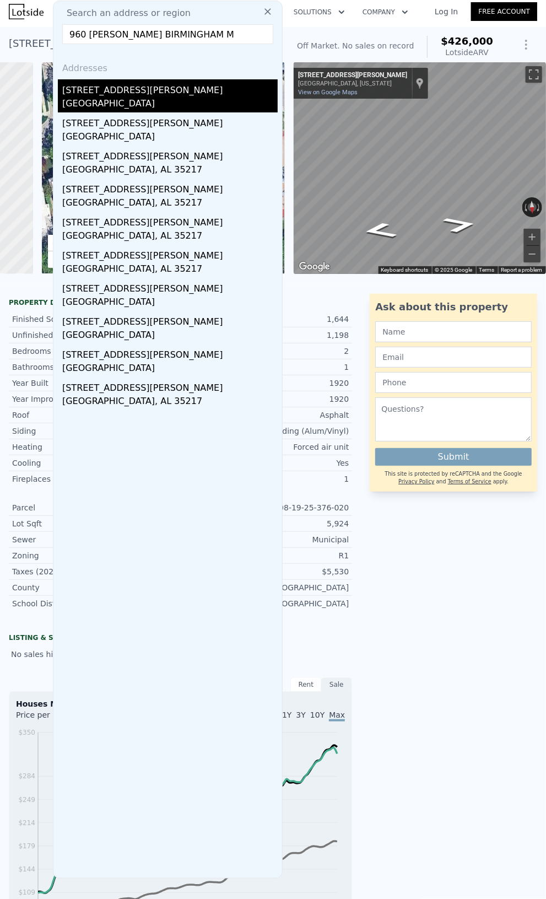
type input "960 [PERSON_NAME] BIRMINGHAM M"
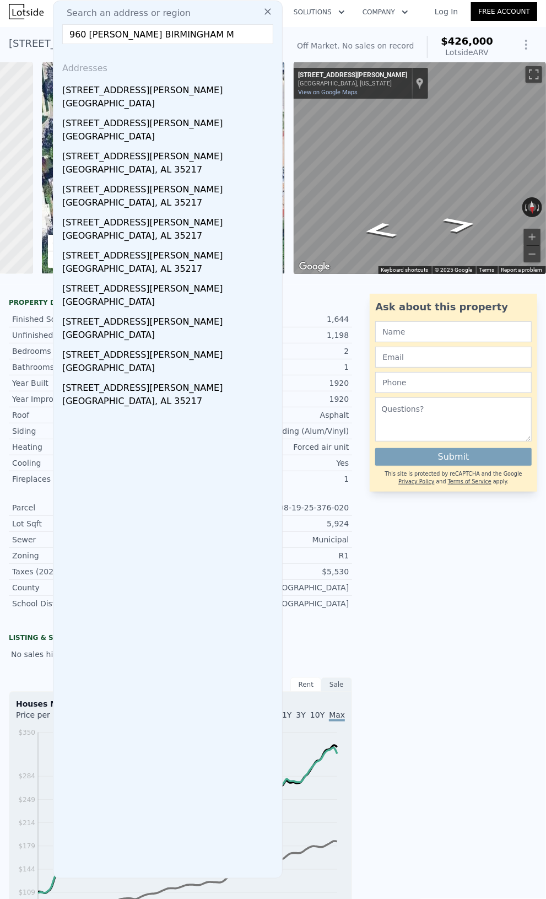
click at [137, 101] on div "[GEOGRAPHIC_DATA]" at bounding box center [170, 104] width 216 height 15
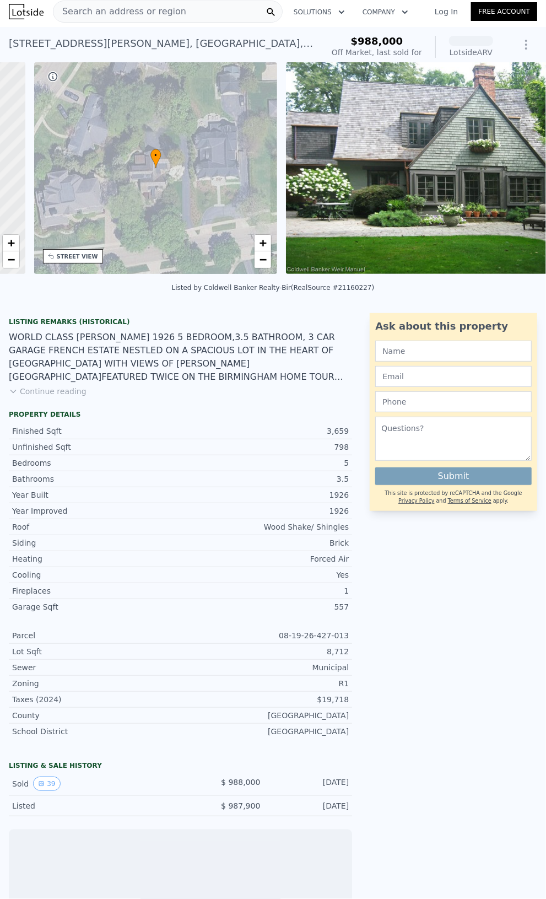
scroll to position [0, 256]
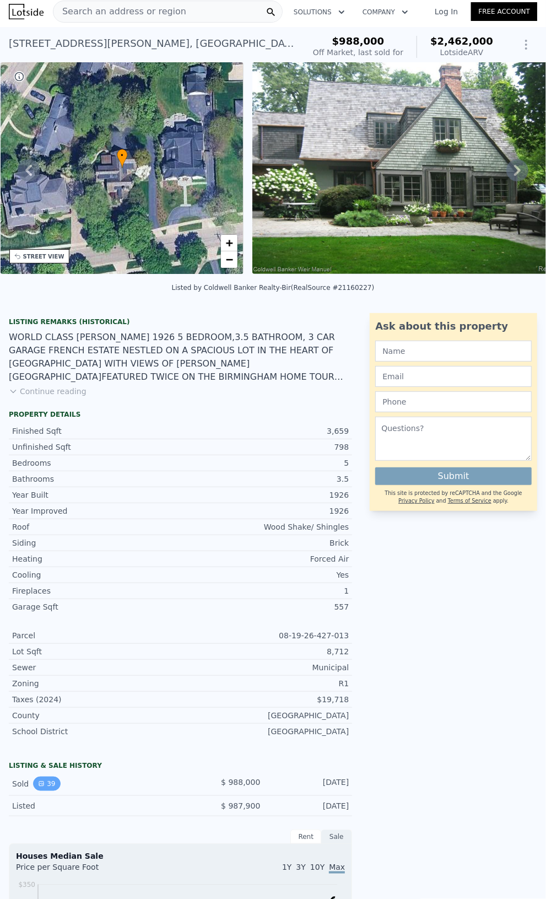
click at [53, 791] on button "39" at bounding box center [46, 784] width 27 height 14
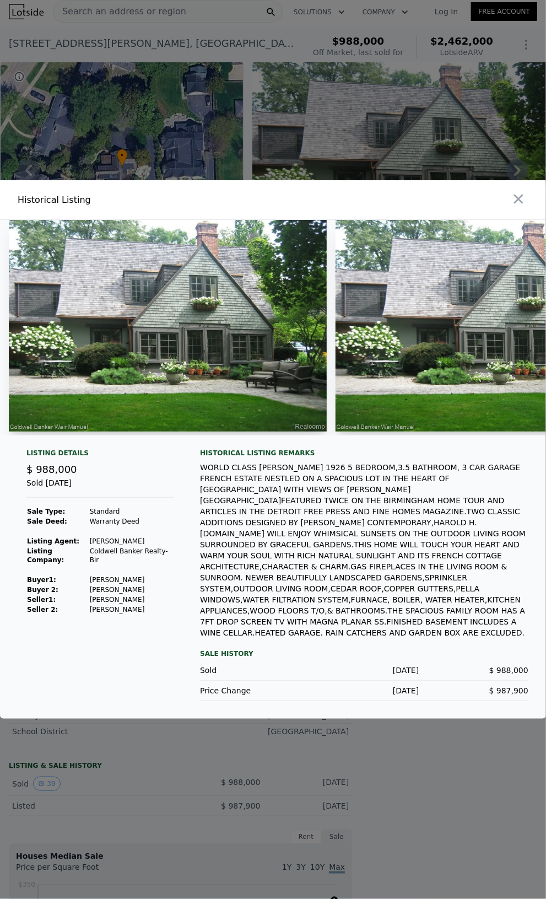
drag, startPoint x: 179, startPoint y: 506, endPoint x: 180, endPoint y: 485, distance: 21.0
click at [180, 485] on div "Listing Details $ 988,000 Sold [DATE] Sale Type: Standard Sale Deed: Warranty D…" at bounding box center [100, 575] width 165 height 253
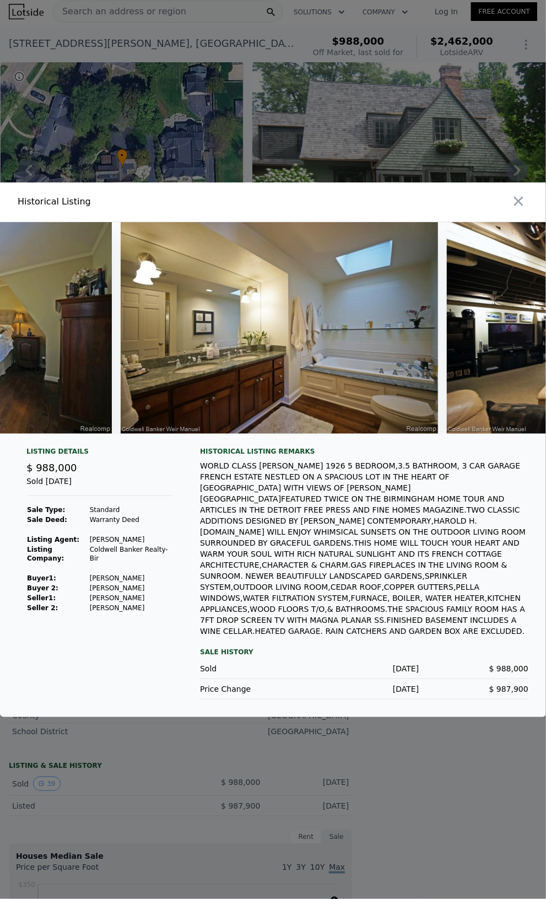
scroll to position [0, 10217]
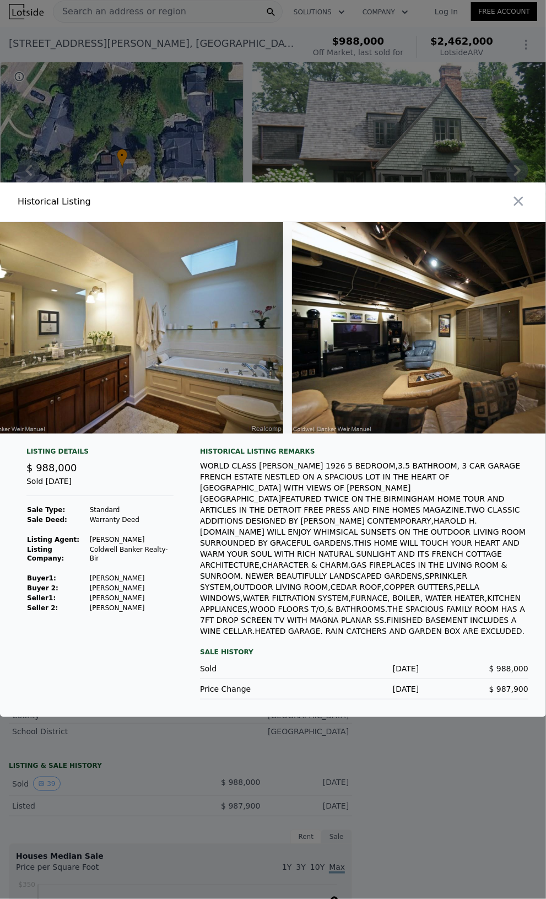
click at [382, 763] on div at bounding box center [273, 449] width 546 height 899
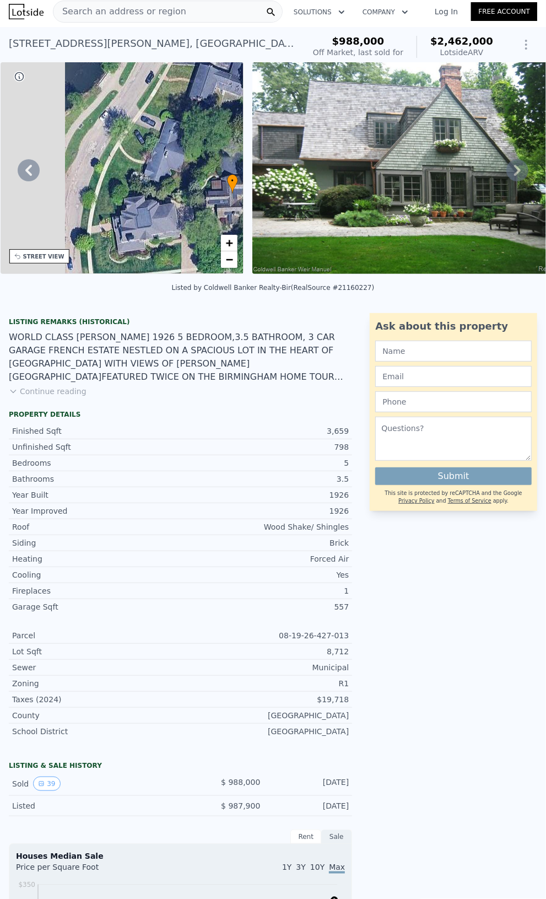
drag, startPoint x: 147, startPoint y: 226, endPoint x: 291, endPoint y: 281, distance: 153.6
click at [291, 278] on div "• + − • + − STREET VIEW ← Move left → Move right ↑ Move up ↓ Move down + Zoom i…" at bounding box center [273, 170] width 546 height 216
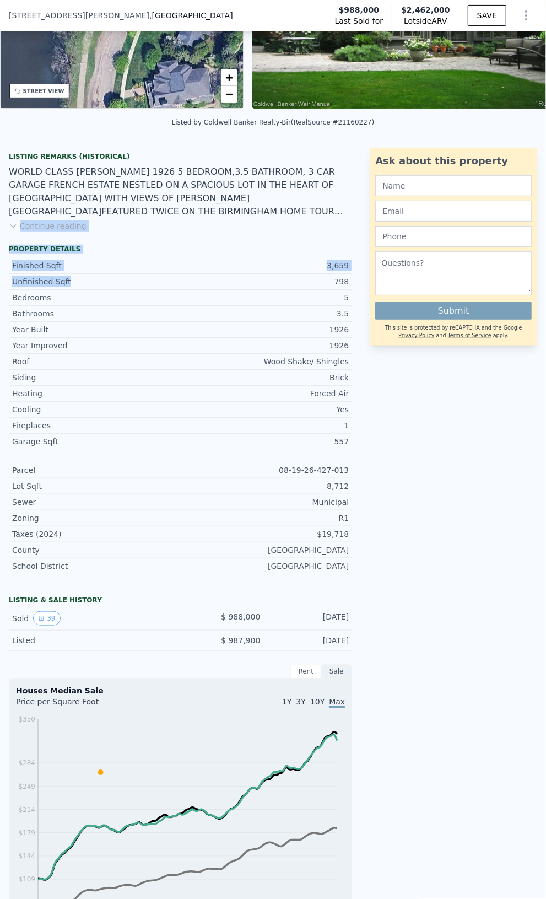
drag, startPoint x: 160, startPoint y: 256, endPoint x: 176, endPoint y: 286, distance: 34.0
click at [176, 286] on div "Listing Remarks (Historical) Continue reading Property details Finished Sqft 3,…" at bounding box center [180, 365] width 361 height 435
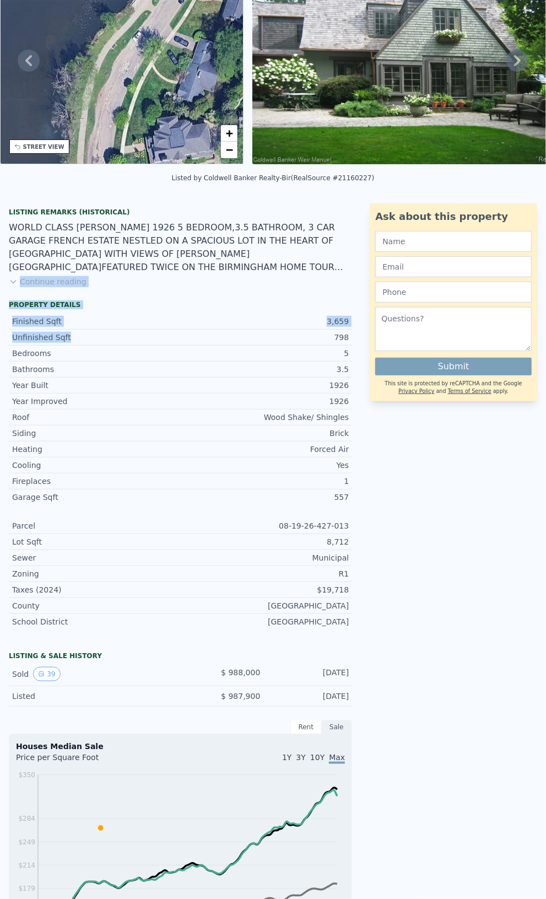
scroll to position [4, 0]
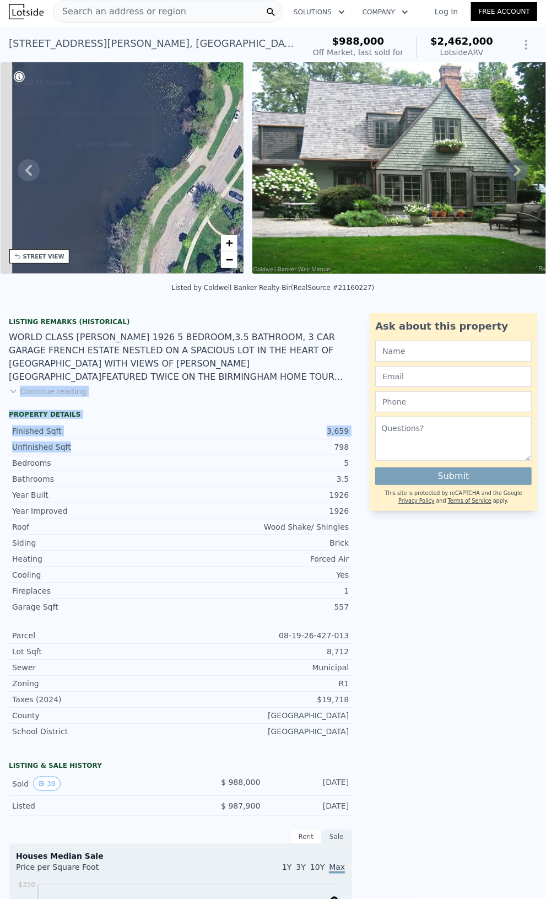
drag, startPoint x: 130, startPoint y: 168, endPoint x: 224, endPoint y: 232, distance: 113.6
click at [225, 235] on div "• + −" at bounding box center [123, 168] width 244 height 212
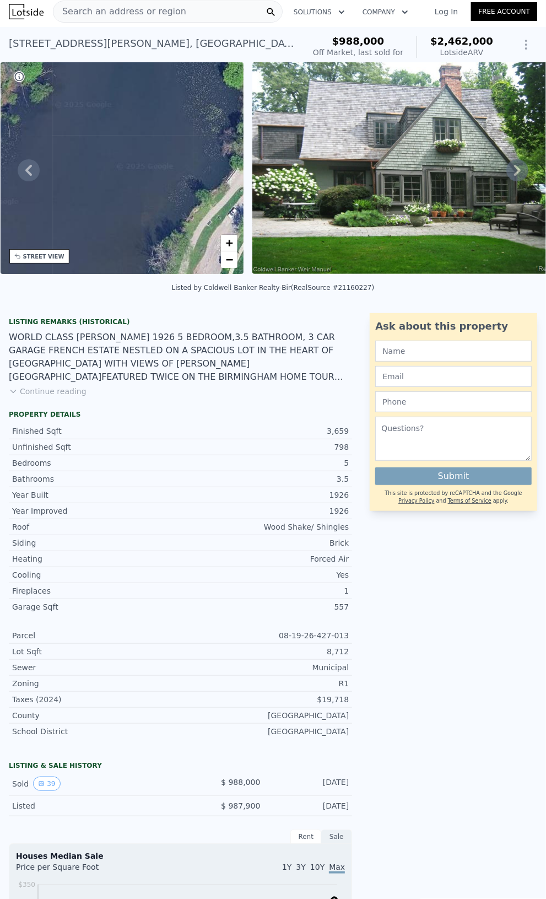
click at [202, 12] on div "Search an address or region" at bounding box center [168, 12] width 230 height 22
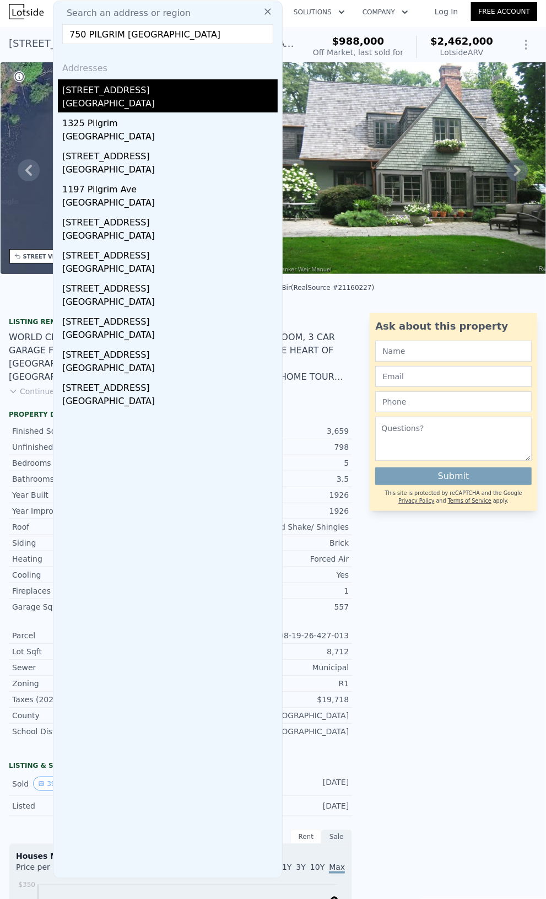
type input "750 PILGRIM [GEOGRAPHIC_DATA]"
click at [101, 99] on div "[GEOGRAPHIC_DATA]" at bounding box center [170, 104] width 216 height 15
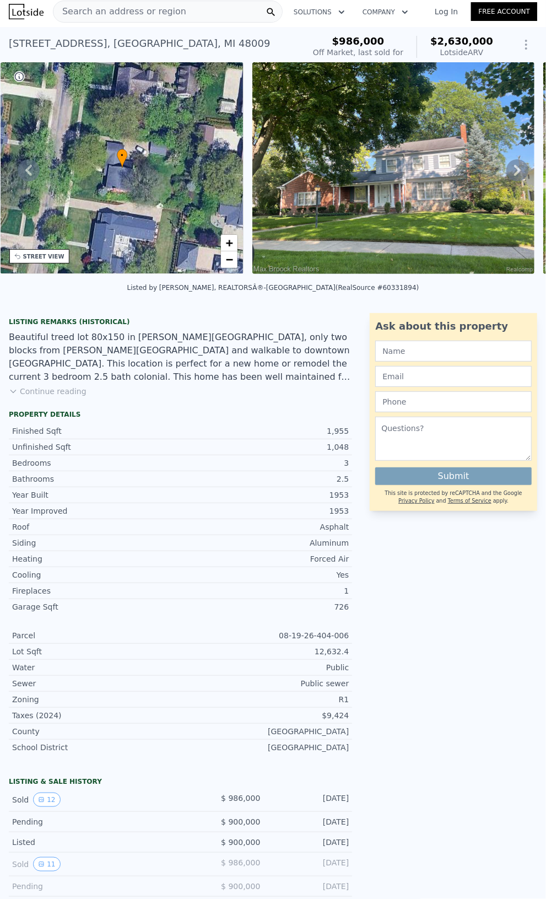
click at [76, 13] on span "Search an address or region" at bounding box center [119, 11] width 133 height 13
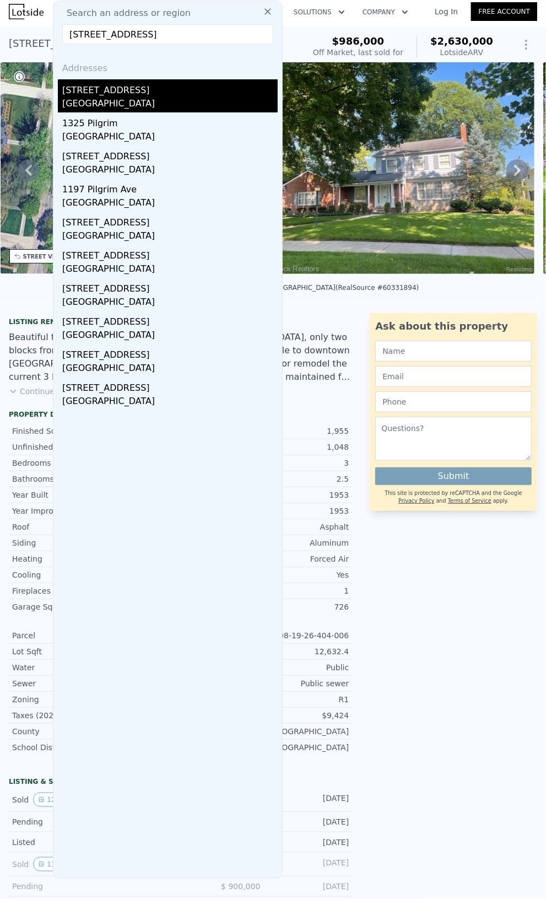
type input "[STREET_ADDRESS]"
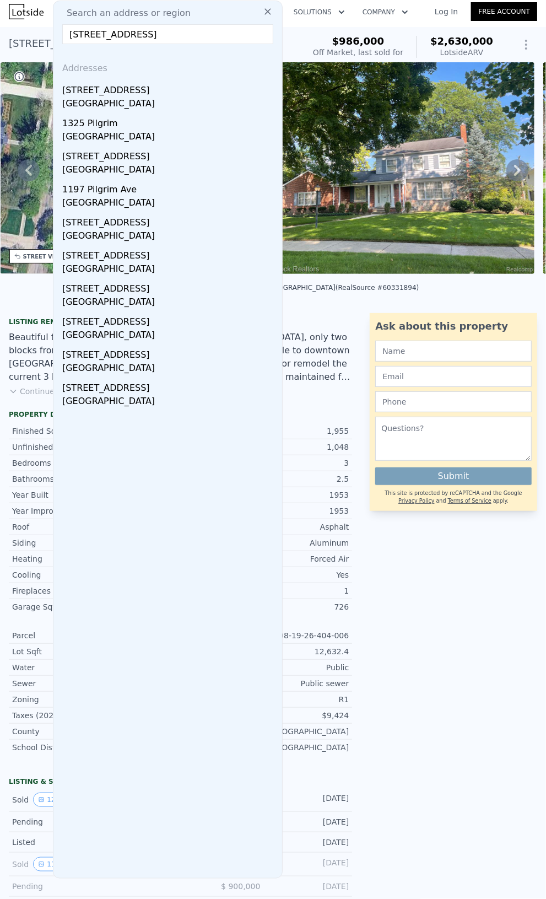
drag, startPoint x: 131, startPoint y: 105, endPoint x: 186, endPoint y: 173, distance: 87.0
click at [131, 105] on div "[GEOGRAPHIC_DATA]" at bounding box center [170, 104] width 216 height 15
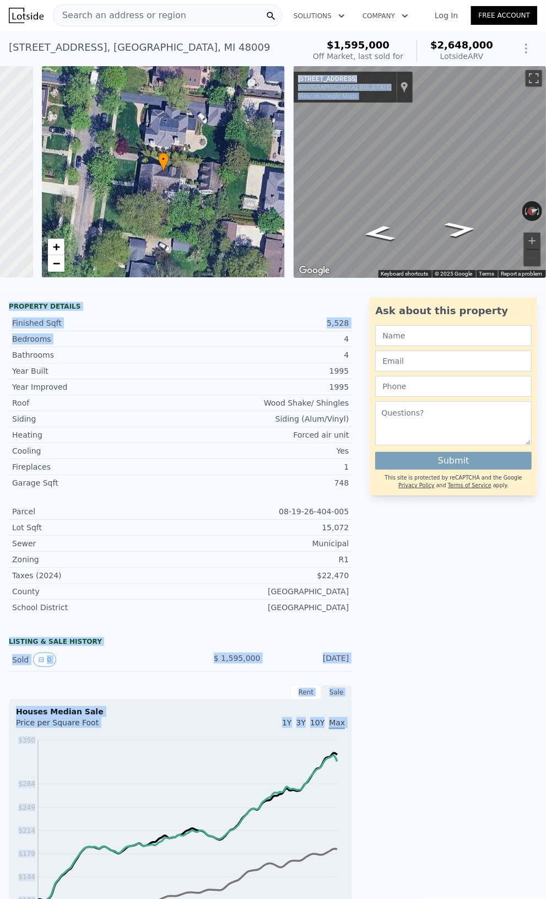
drag, startPoint x: 328, startPoint y: 345, endPoint x: 336, endPoint y: 333, distance: 14.6
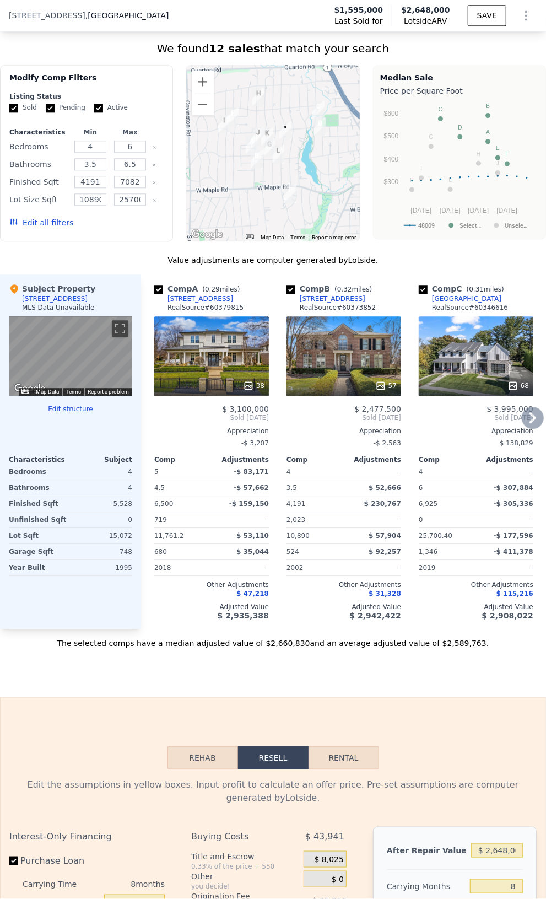
scroll to position [1209, 0]
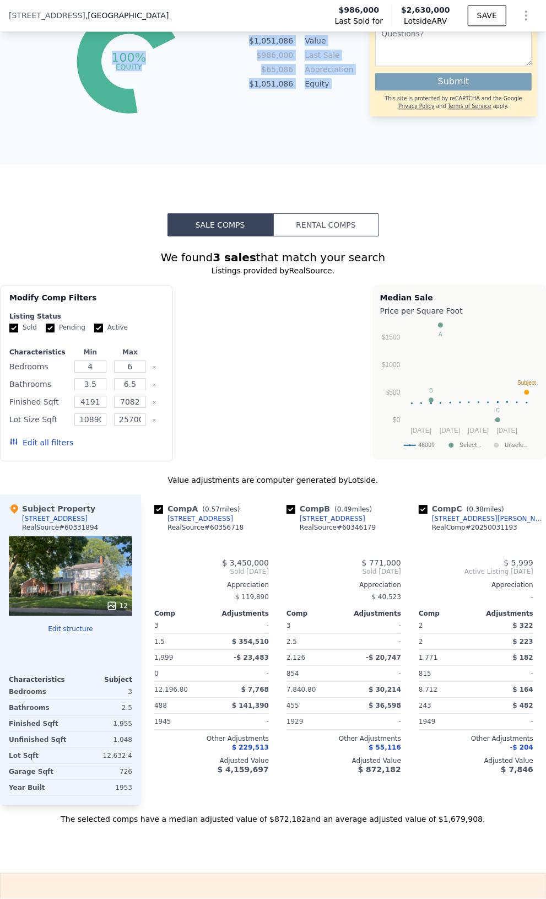
type input "2"
type input "3"
type input "1.5"
type input "2.5"
type input "1771"
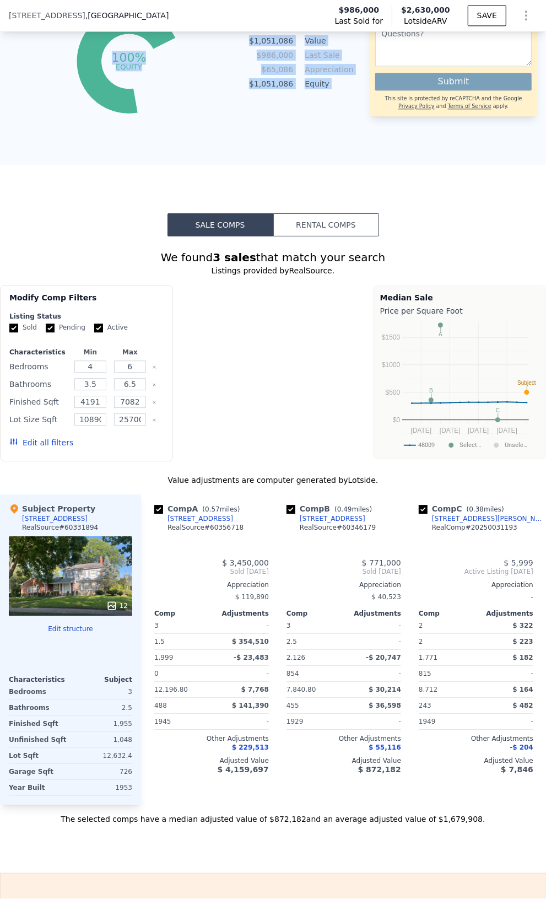
type input "2126"
type input "7840.799999999999"
type input "12196.800000000001"
type input "$ 2,630,000"
type input "$ 1,386,349"
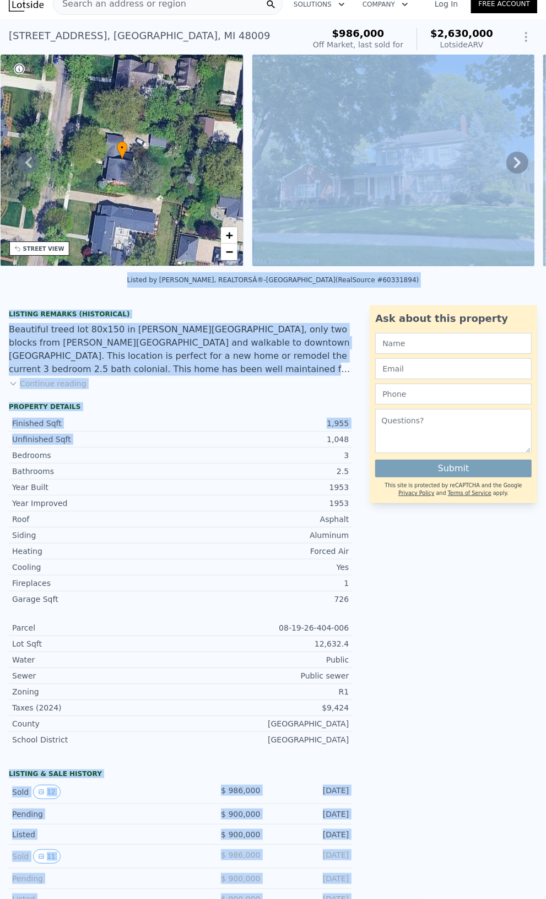
scroll to position [4, 0]
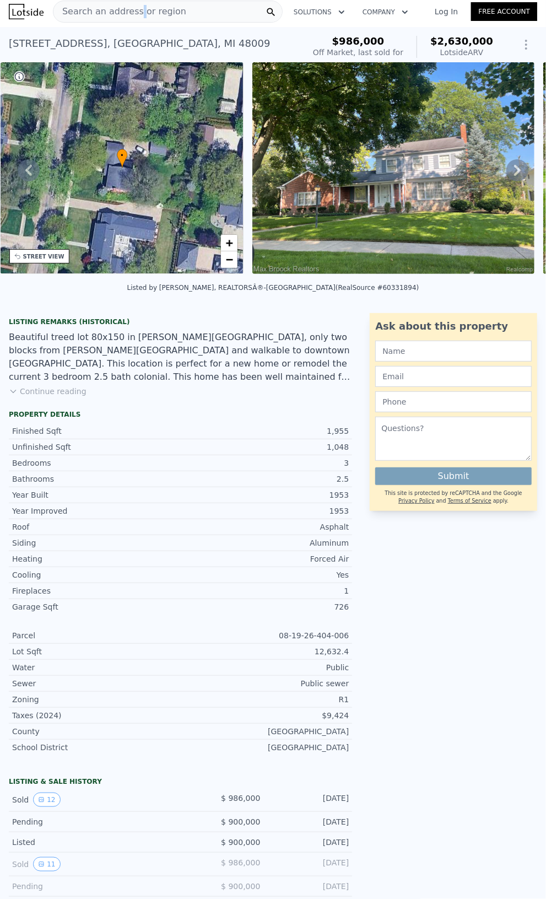
click at [132, 18] on div "Search an address or region" at bounding box center [119, 11] width 133 height 21
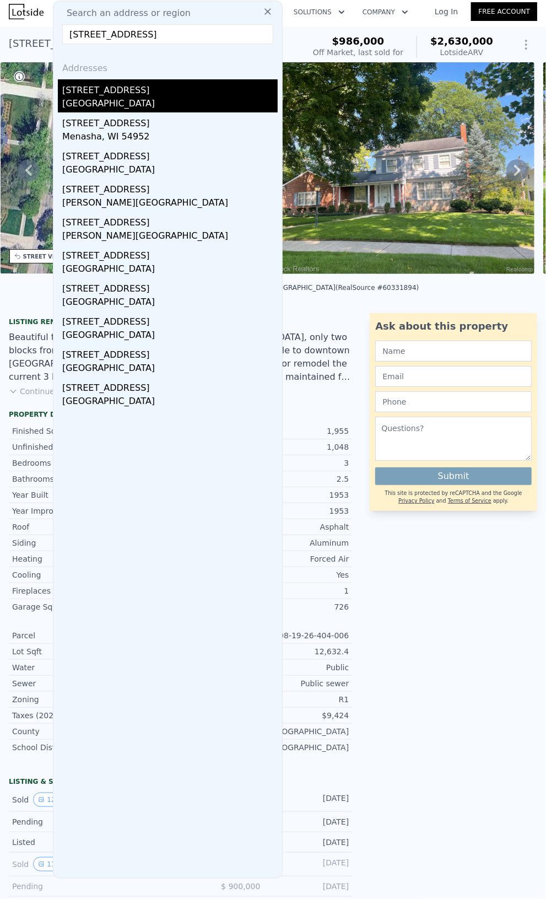
type input "[STREET_ADDRESS]"
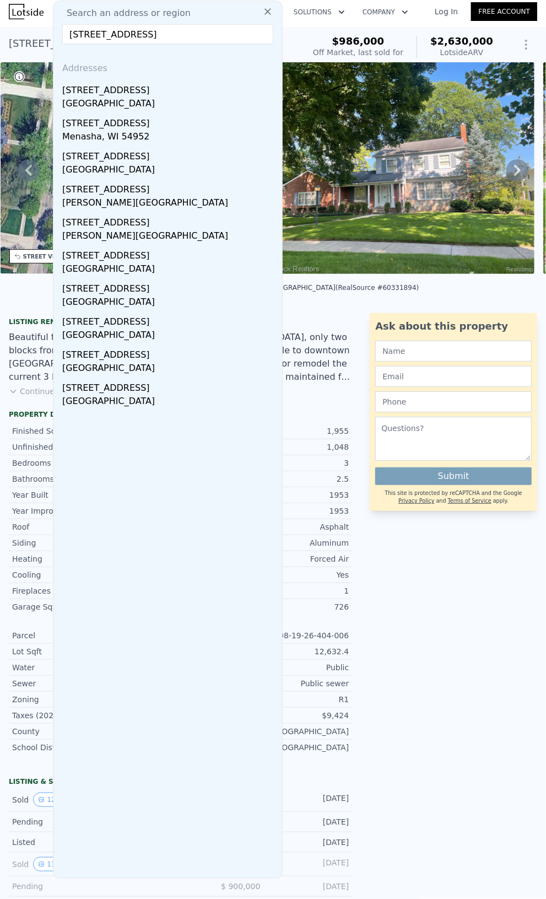
drag, startPoint x: 122, startPoint y: 94, endPoint x: 233, endPoint y: 334, distance: 264.0
click at [124, 94] on div "[STREET_ADDRESS]" at bounding box center [170, 88] width 216 height 18
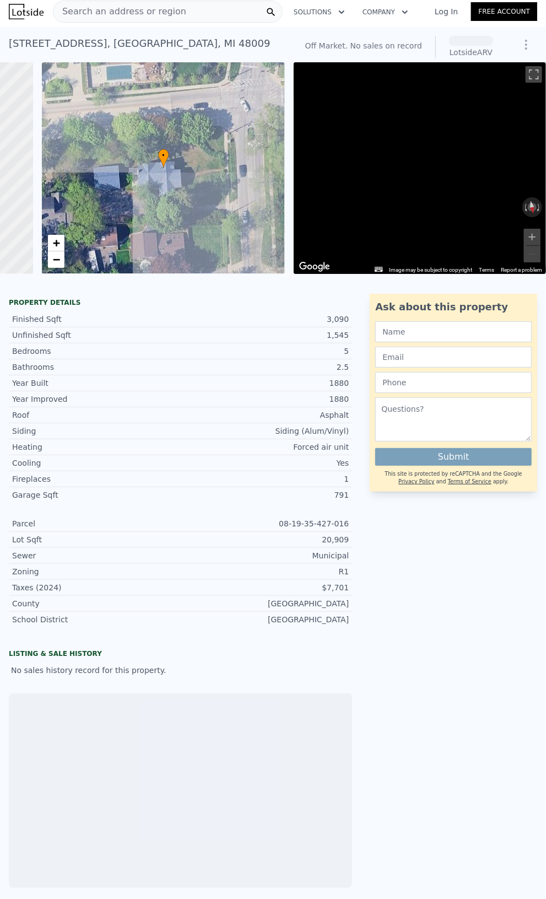
scroll to position [0, 223]
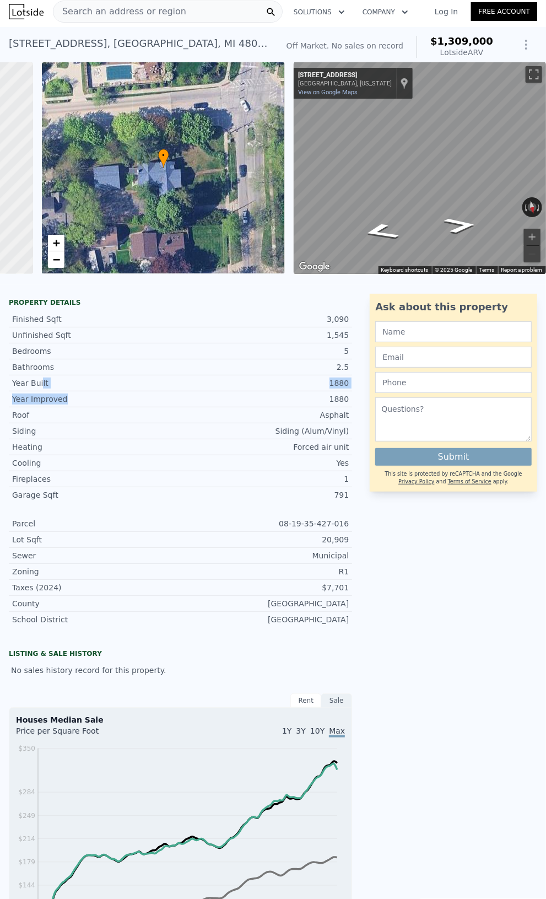
drag, startPoint x: 58, startPoint y: 393, endPoint x: 101, endPoint y: 406, distance: 44.8
click at [101, 406] on div "Finished Sqft 3,090 Unfinished Sqft 1,545 Bedrooms 5 Bathrooms 2.5 Year Built 1…" at bounding box center [181, 467] width 344 height 320
click at [101, 405] on div "Year Improved" at bounding box center [96, 399] width 169 height 11
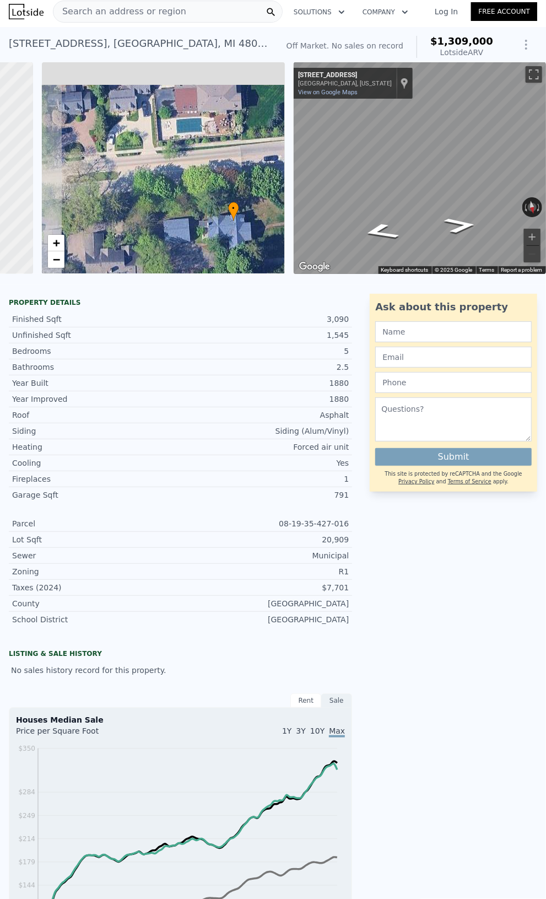
drag, startPoint x: 117, startPoint y: 143, endPoint x: 163, endPoint y: 190, distance: 65.5
click at [163, 190] on div "• + −" at bounding box center [164, 168] width 244 height 212
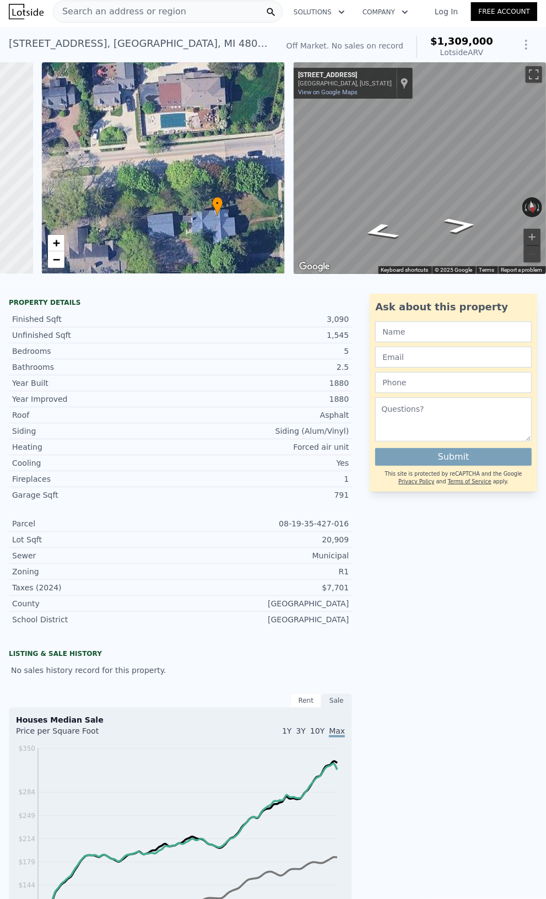
click at [165, 10] on span "Search an address or region" at bounding box center [119, 11] width 133 height 13
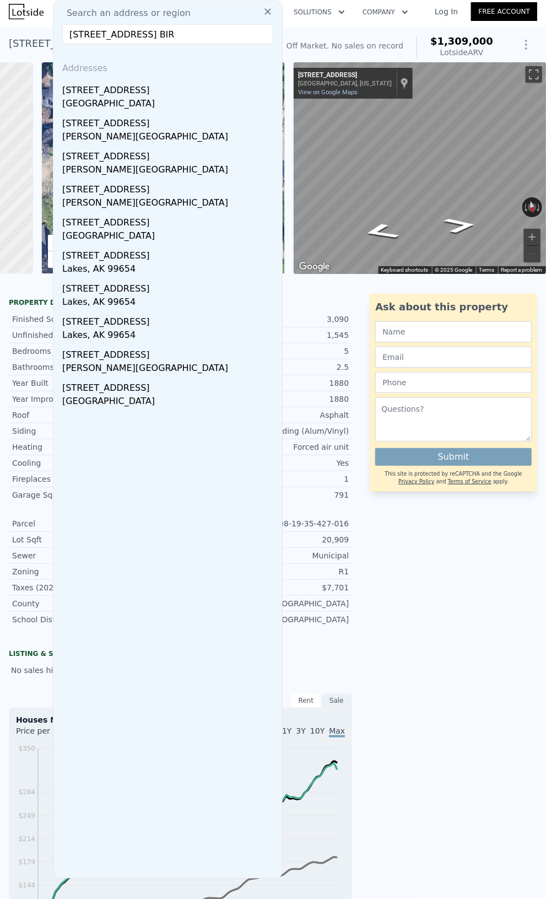
type input "[STREET_ADDRESS] BIR"
click at [144, 101] on div "[GEOGRAPHIC_DATA]" at bounding box center [170, 104] width 216 height 15
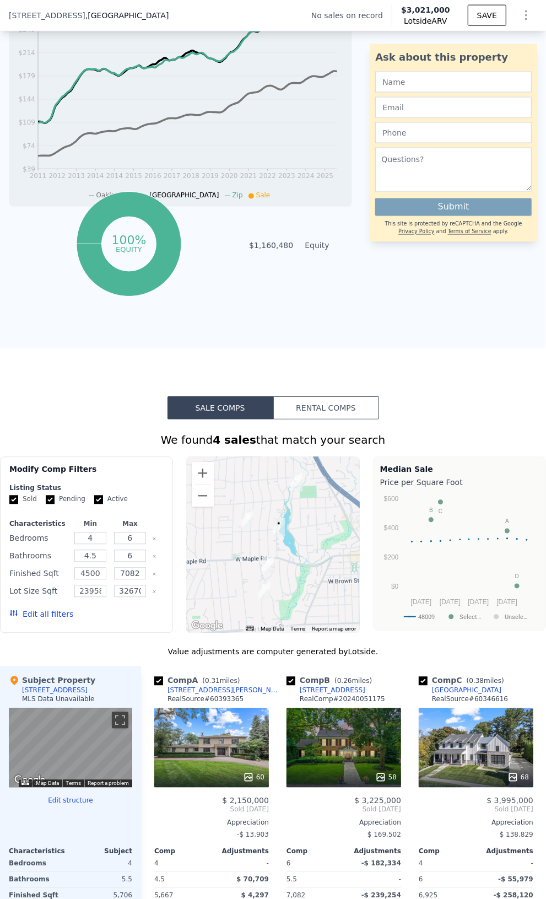
scroll to position [551, 0]
